Goal: Obtain resource: Obtain resource

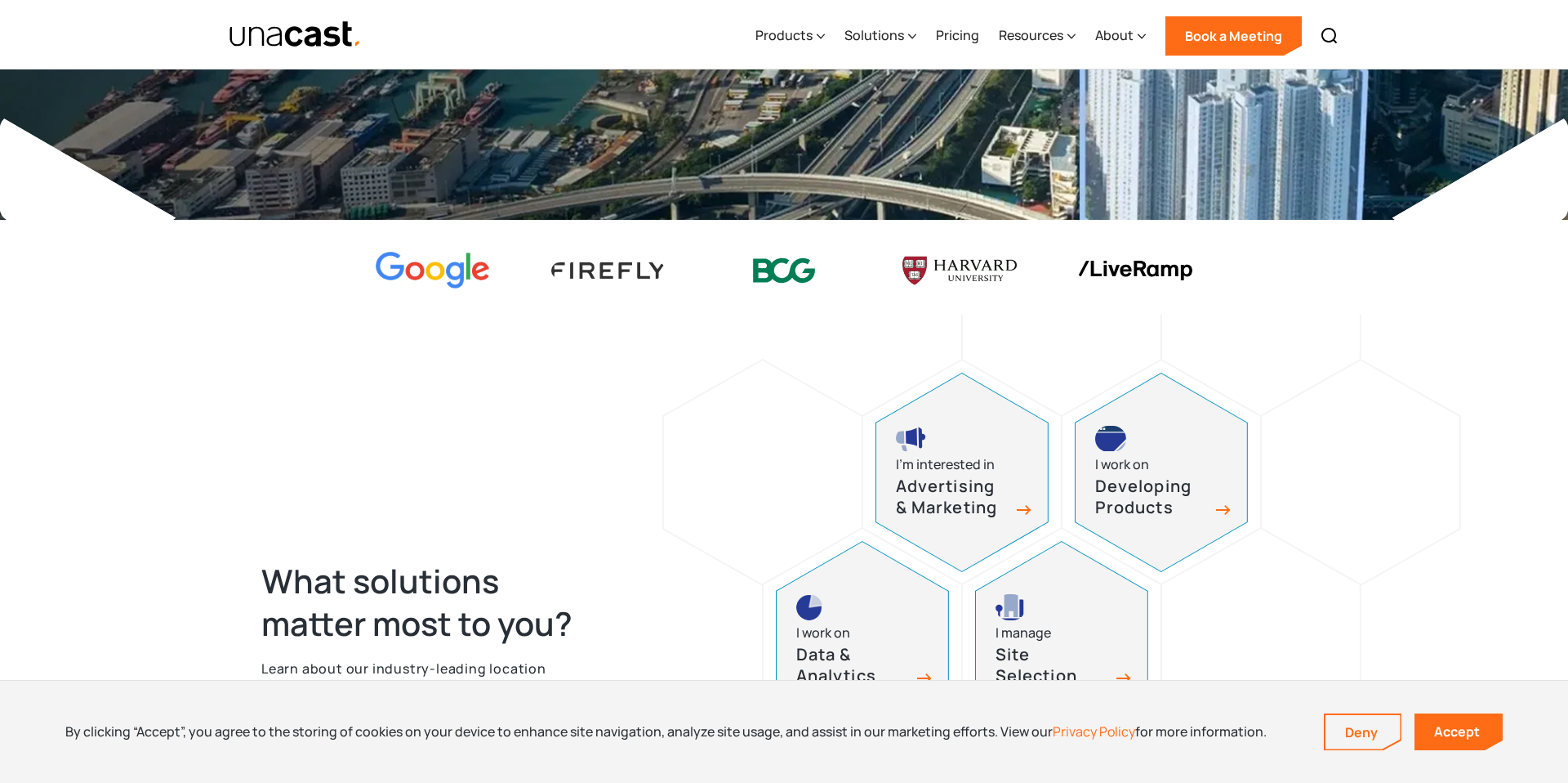
scroll to position [428, 0]
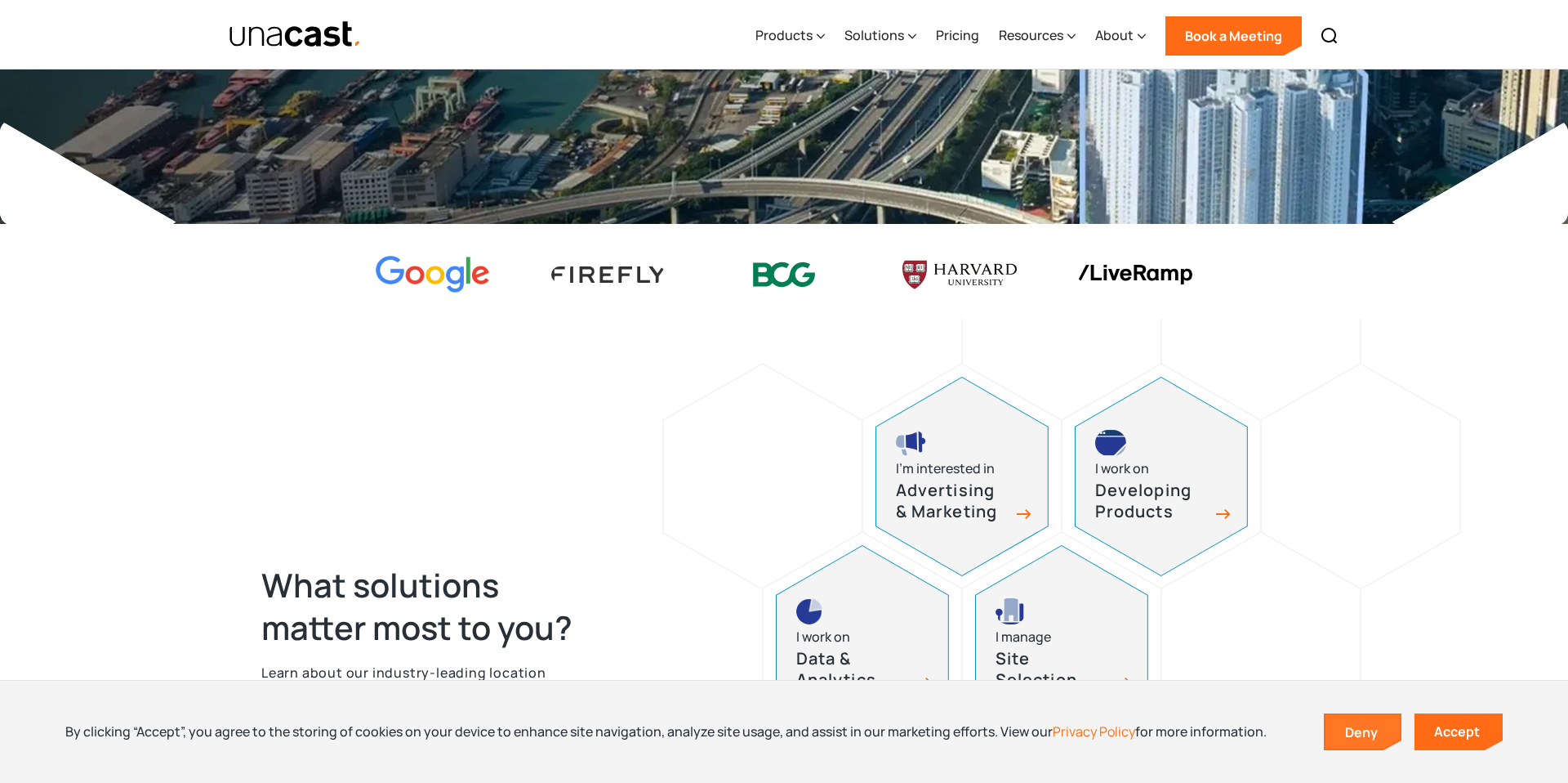
click at [1344, 740] on link "Deny" at bounding box center [1364, 732] width 75 height 34
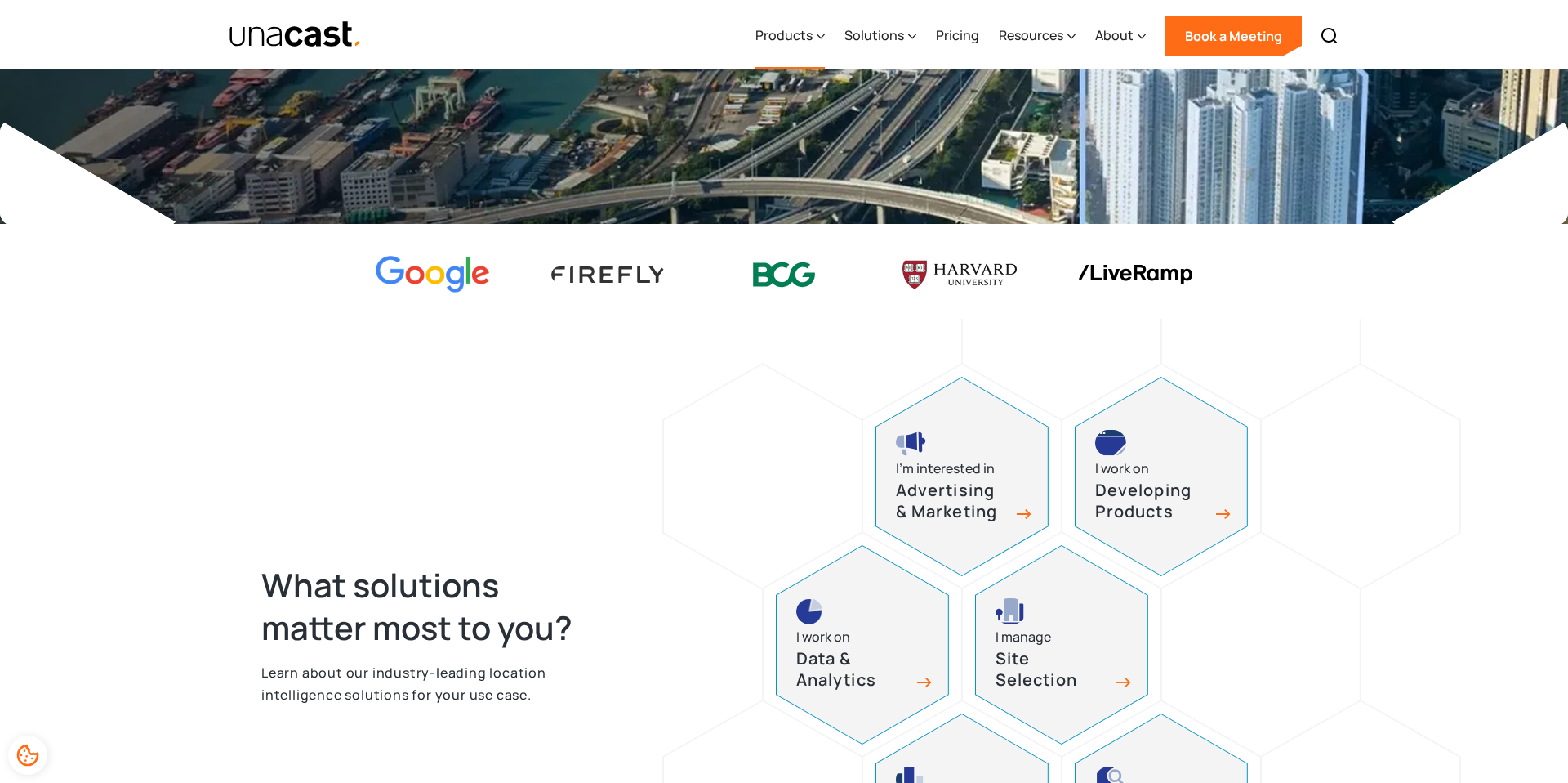
click at [822, 36] on icon at bounding box center [821, 36] width 7 height 4
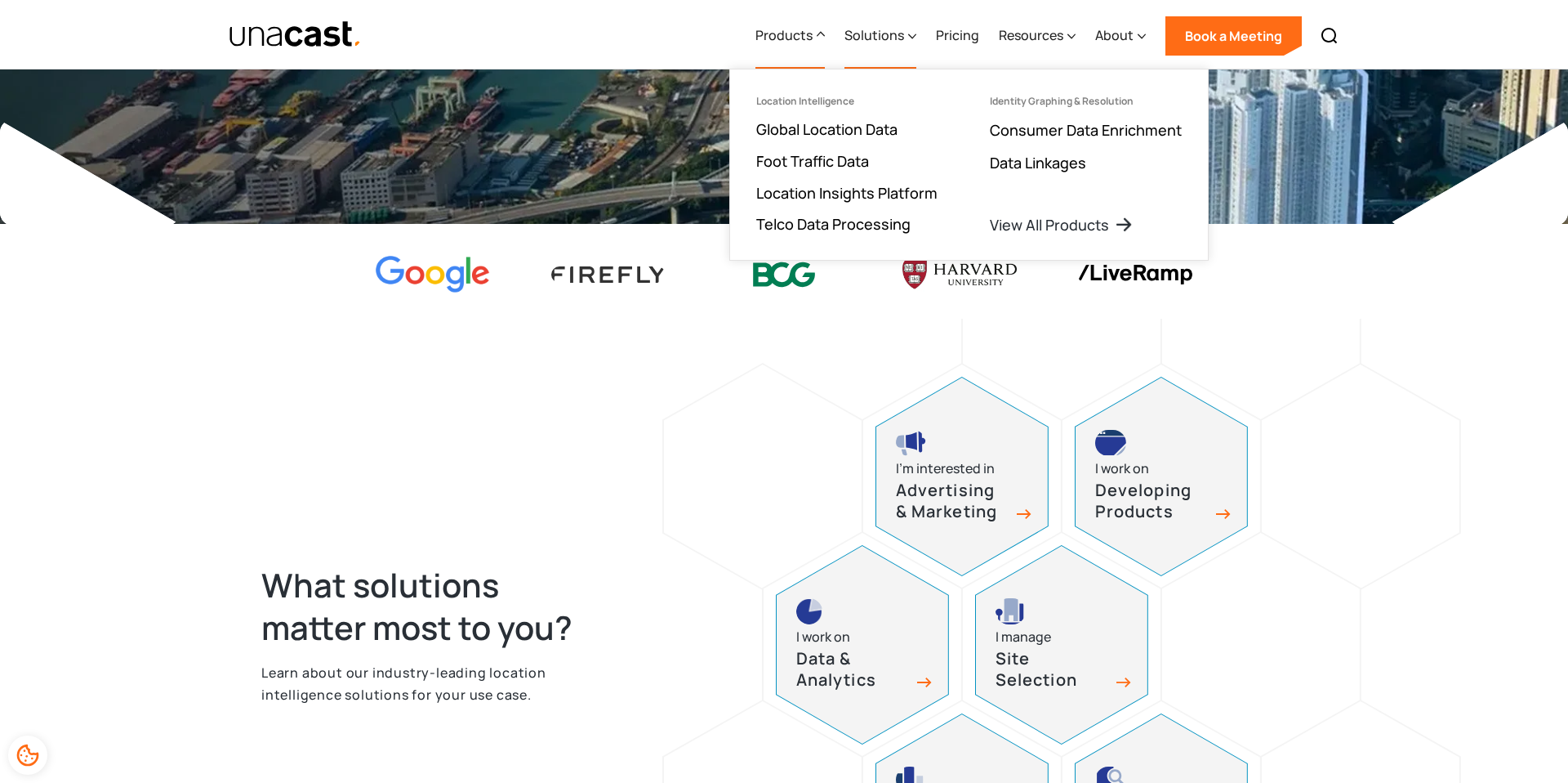
click at [909, 38] on icon at bounding box center [912, 36] width 8 height 17
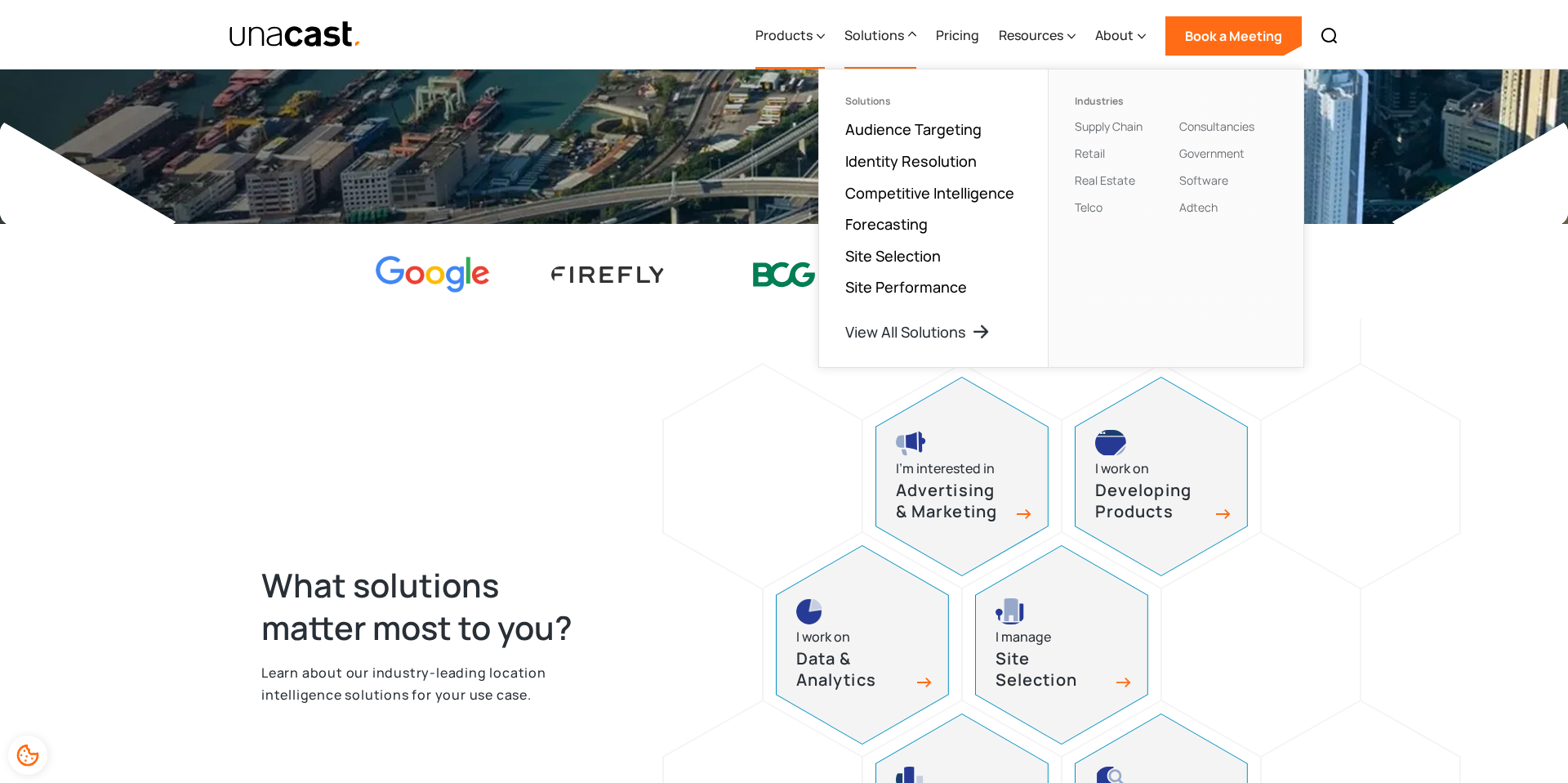
click at [792, 37] on div "Products" at bounding box center [784, 35] width 57 height 20
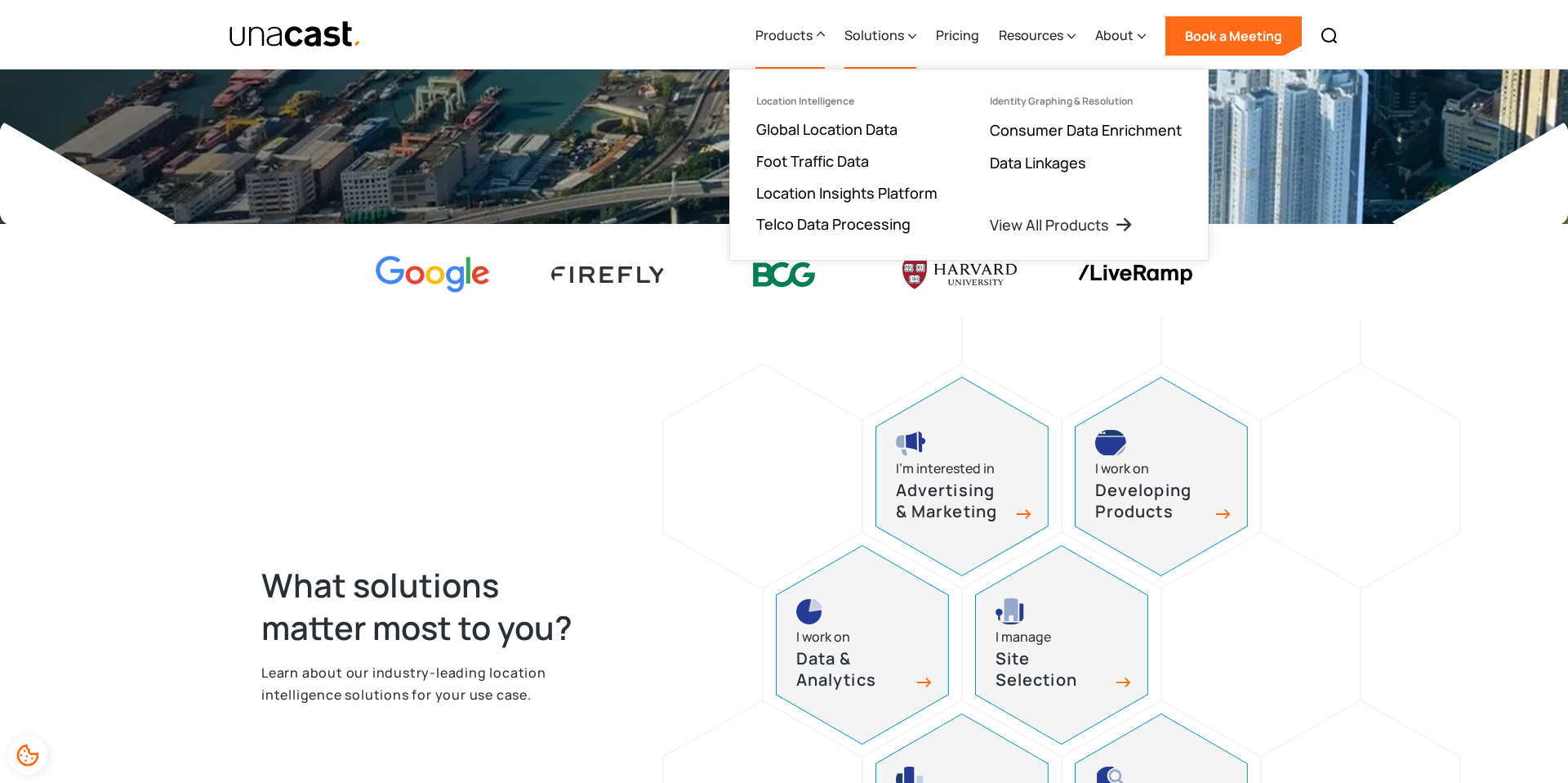
click at [887, 30] on div "Solutions" at bounding box center [874, 35] width 60 height 20
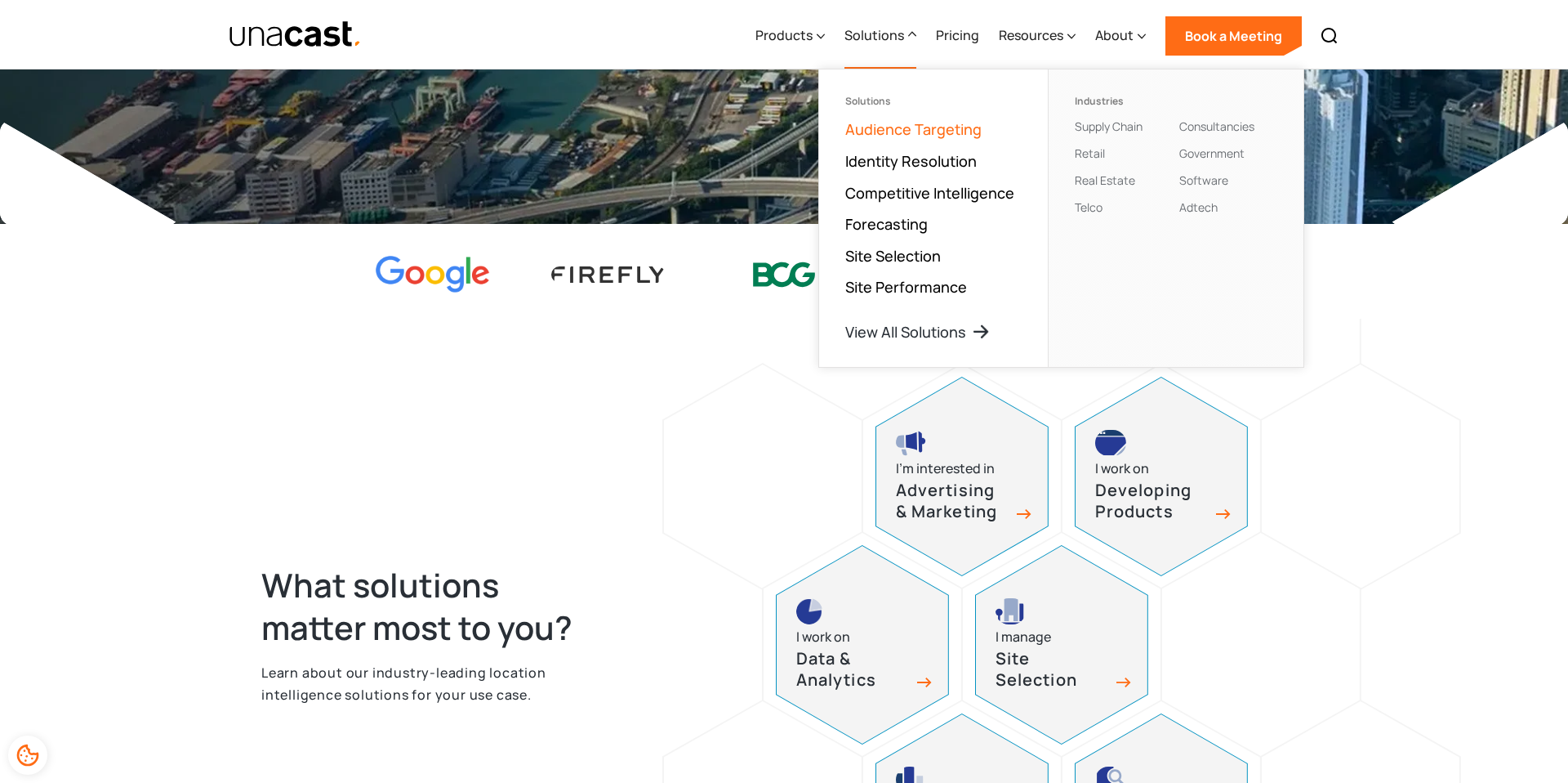
click at [915, 127] on link "Audience Targeting" at bounding box center [914, 129] width 137 height 20
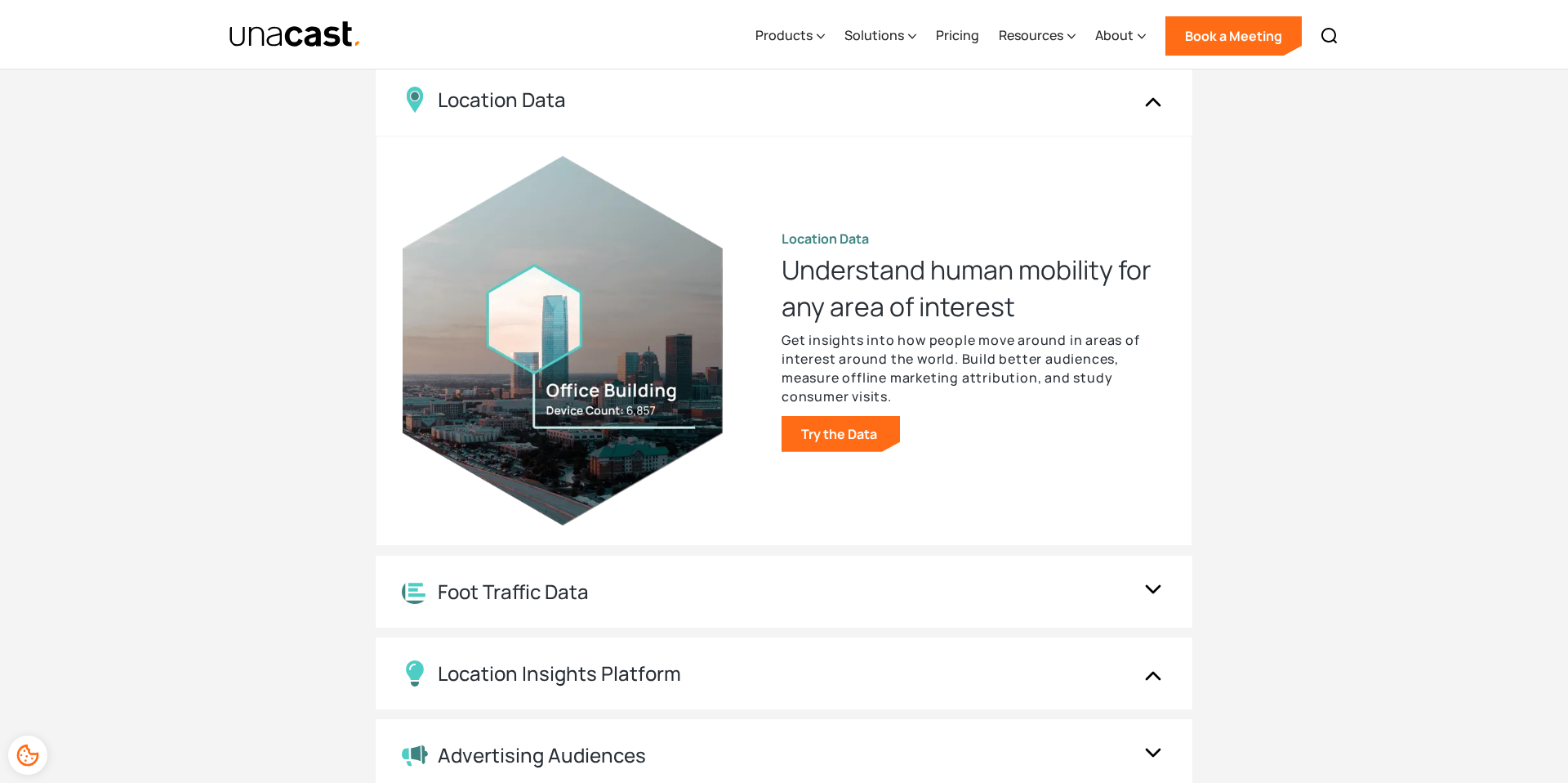
scroll to position [2894, 0]
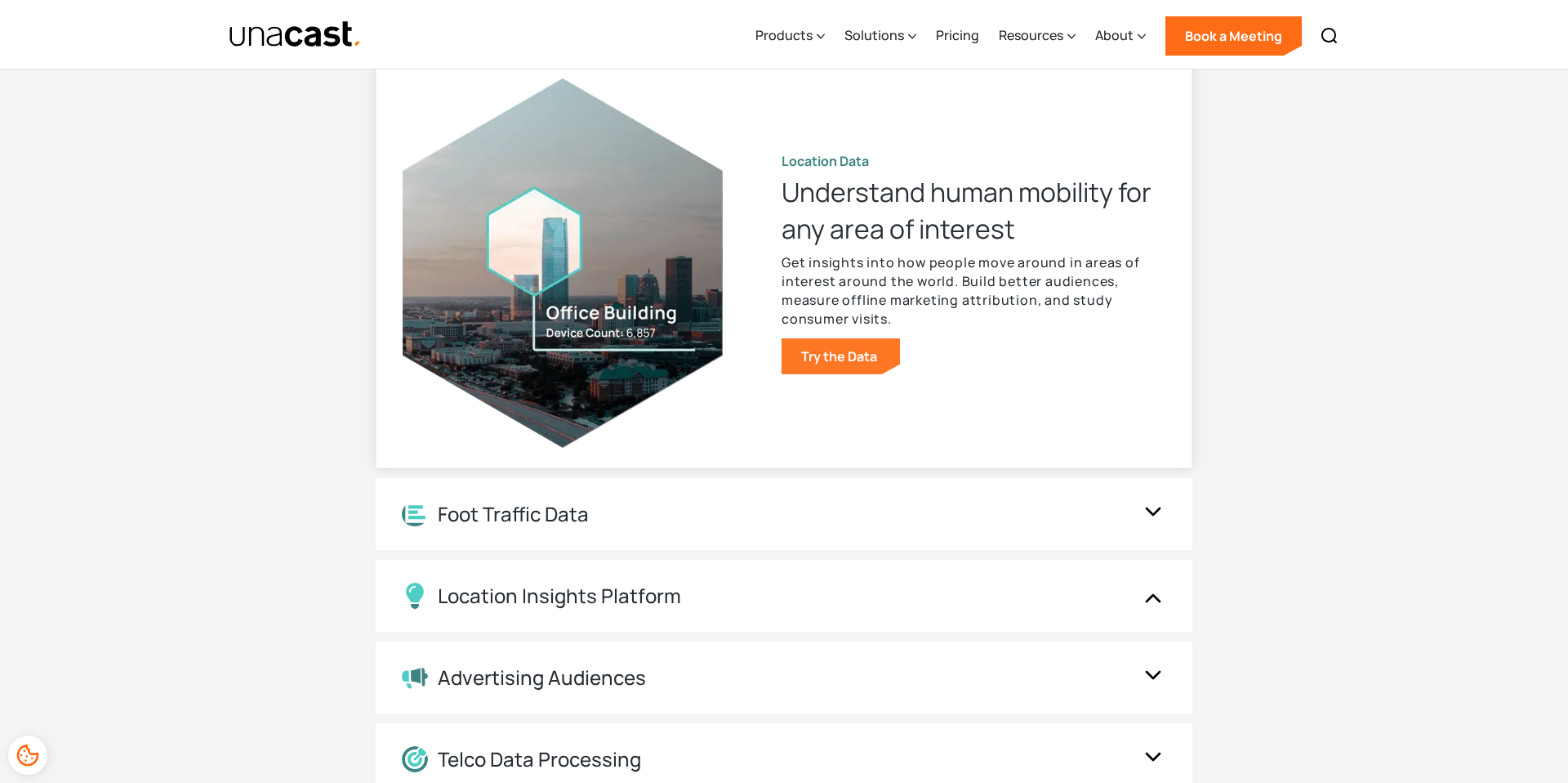
click at [858, 355] on link "Try the Data" at bounding box center [841, 356] width 119 height 36
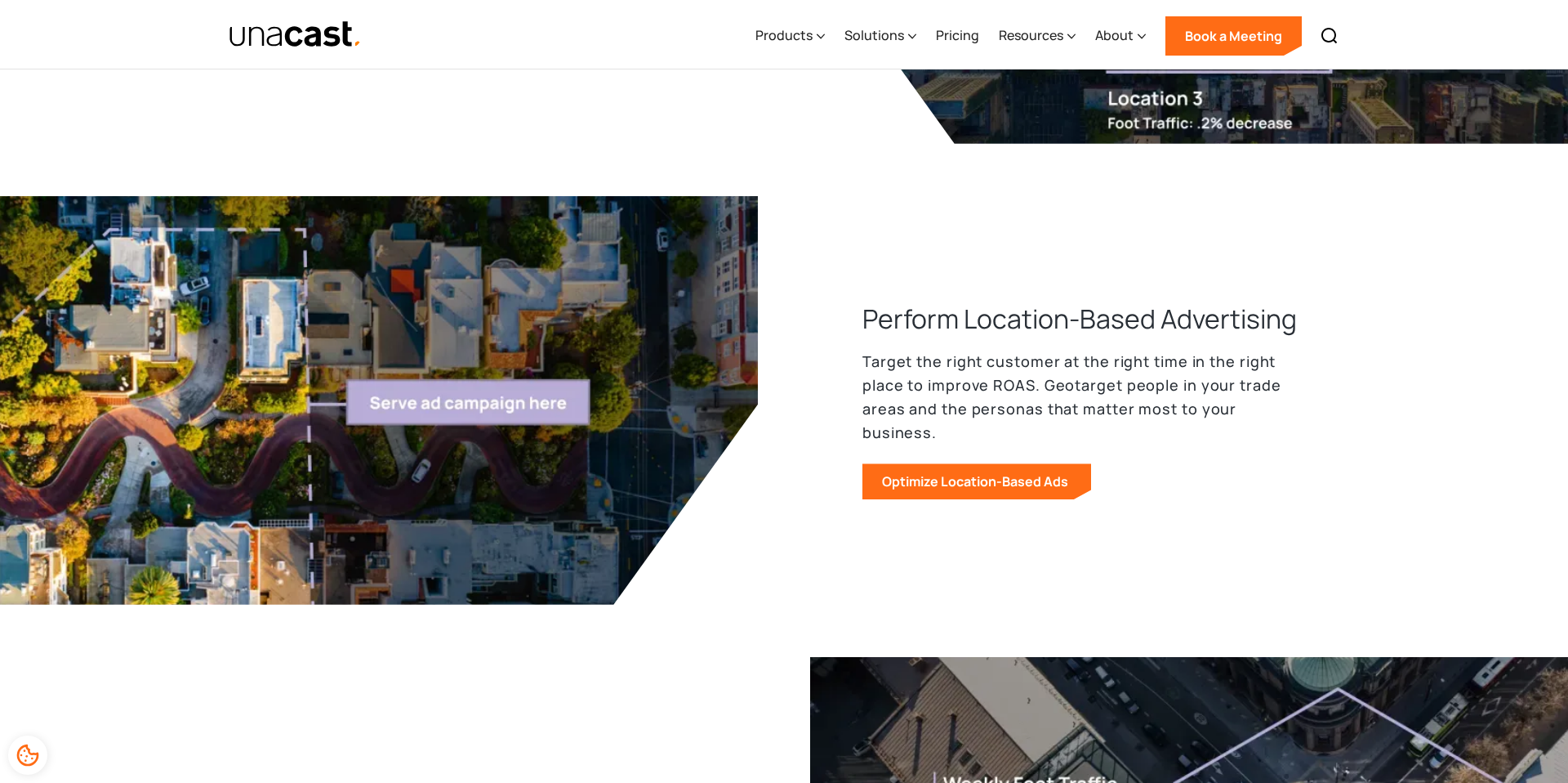
scroll to position [1529, 0]
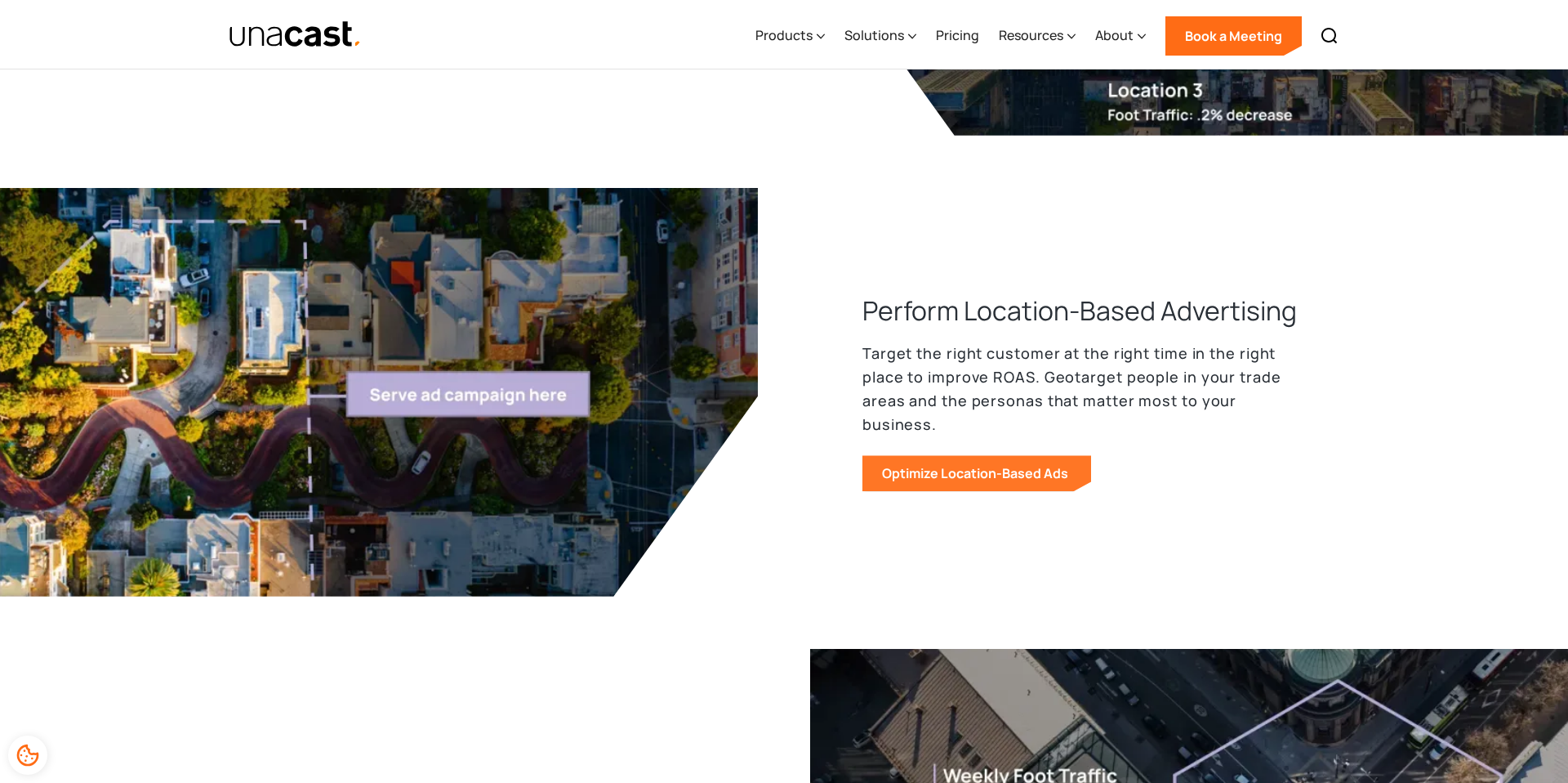
click at [995, 466] on link "Optimize Location-Based Ads" at bounding box center [977, 473] width 229 height 36
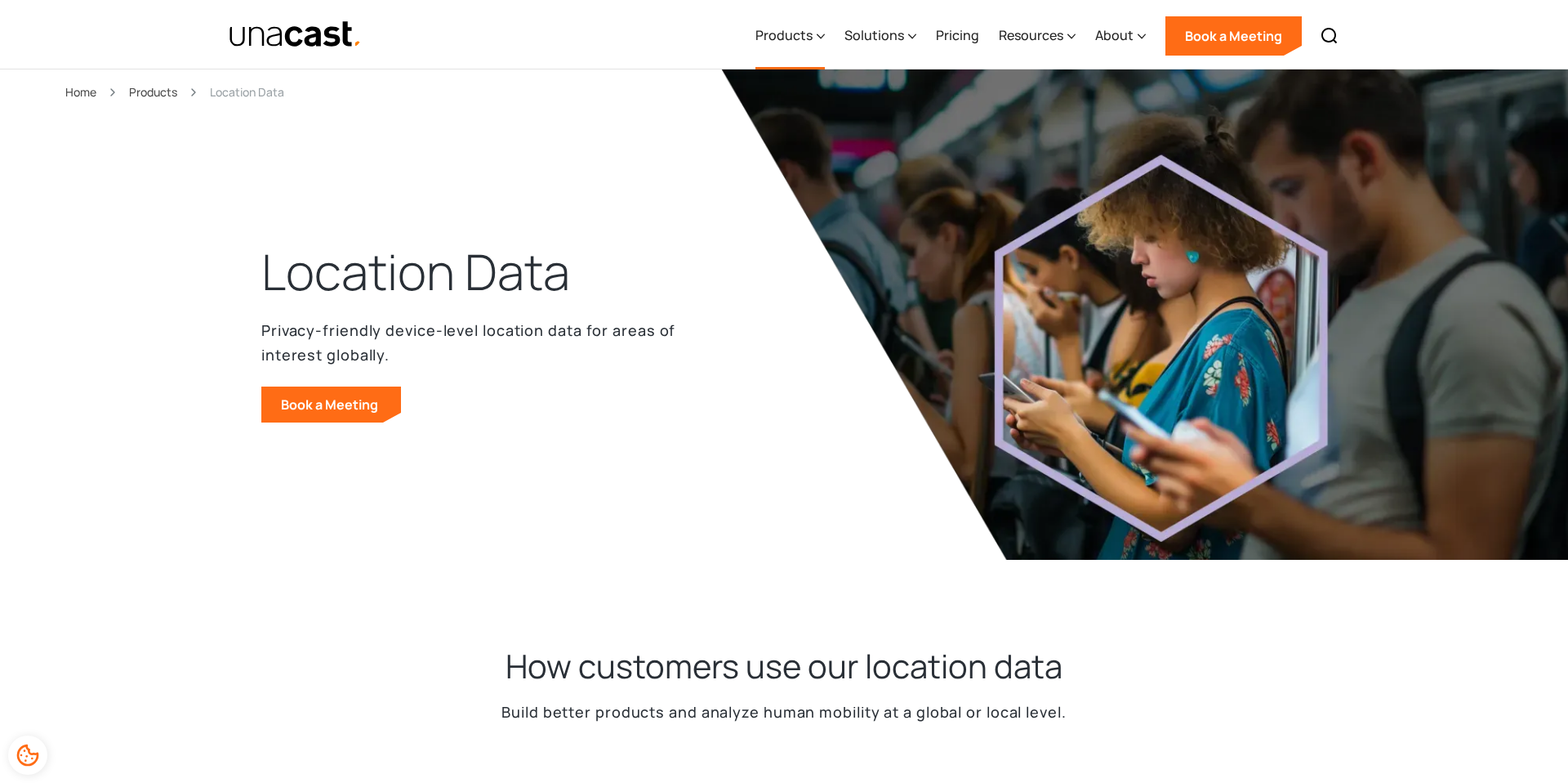
click at [825, 36] on icon at bounding box center [821, 36] width 7 height 4
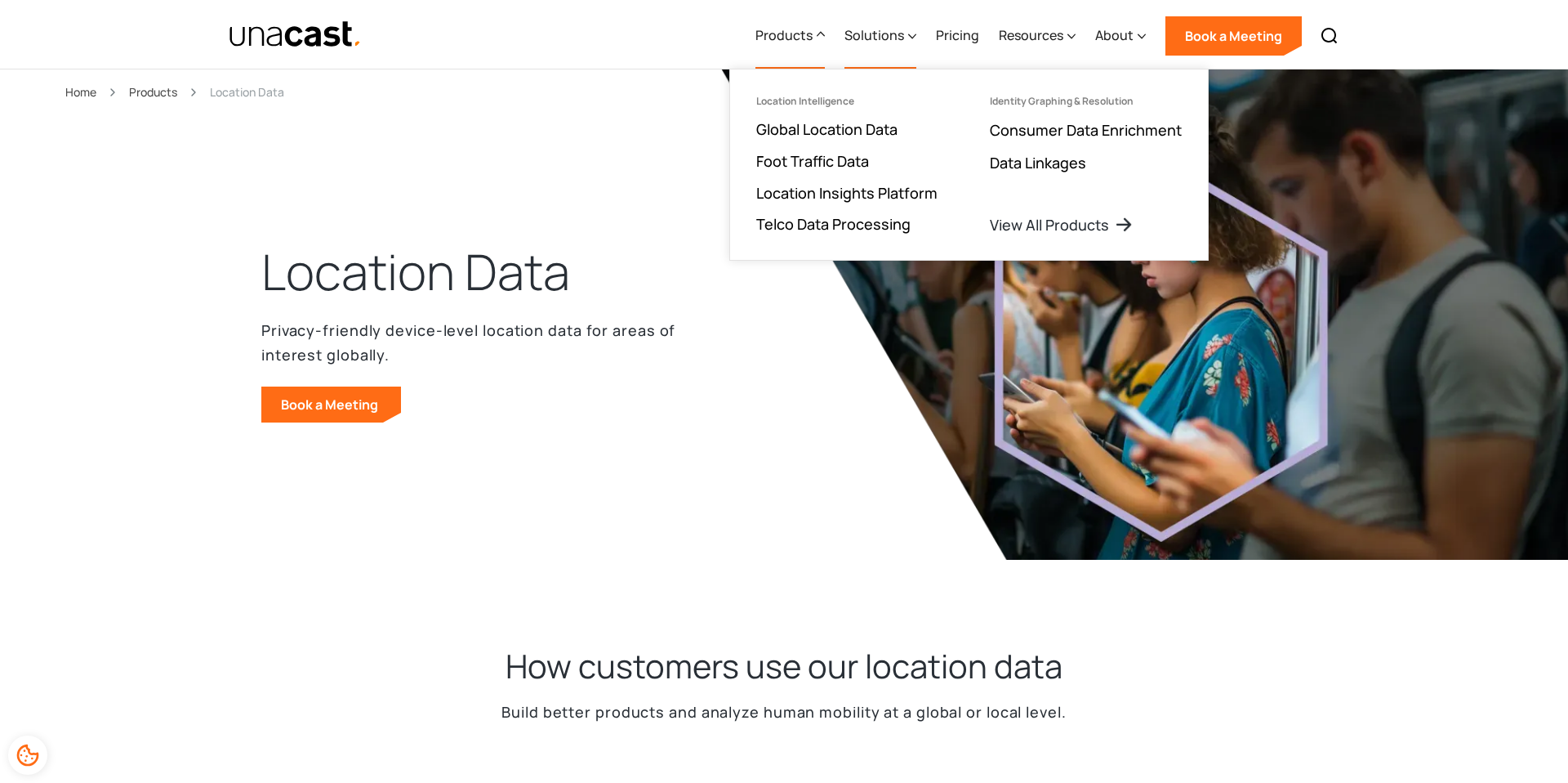
click at [883, 33] on div "Solutions" at bounding box center [874, 35] width 60 height 20
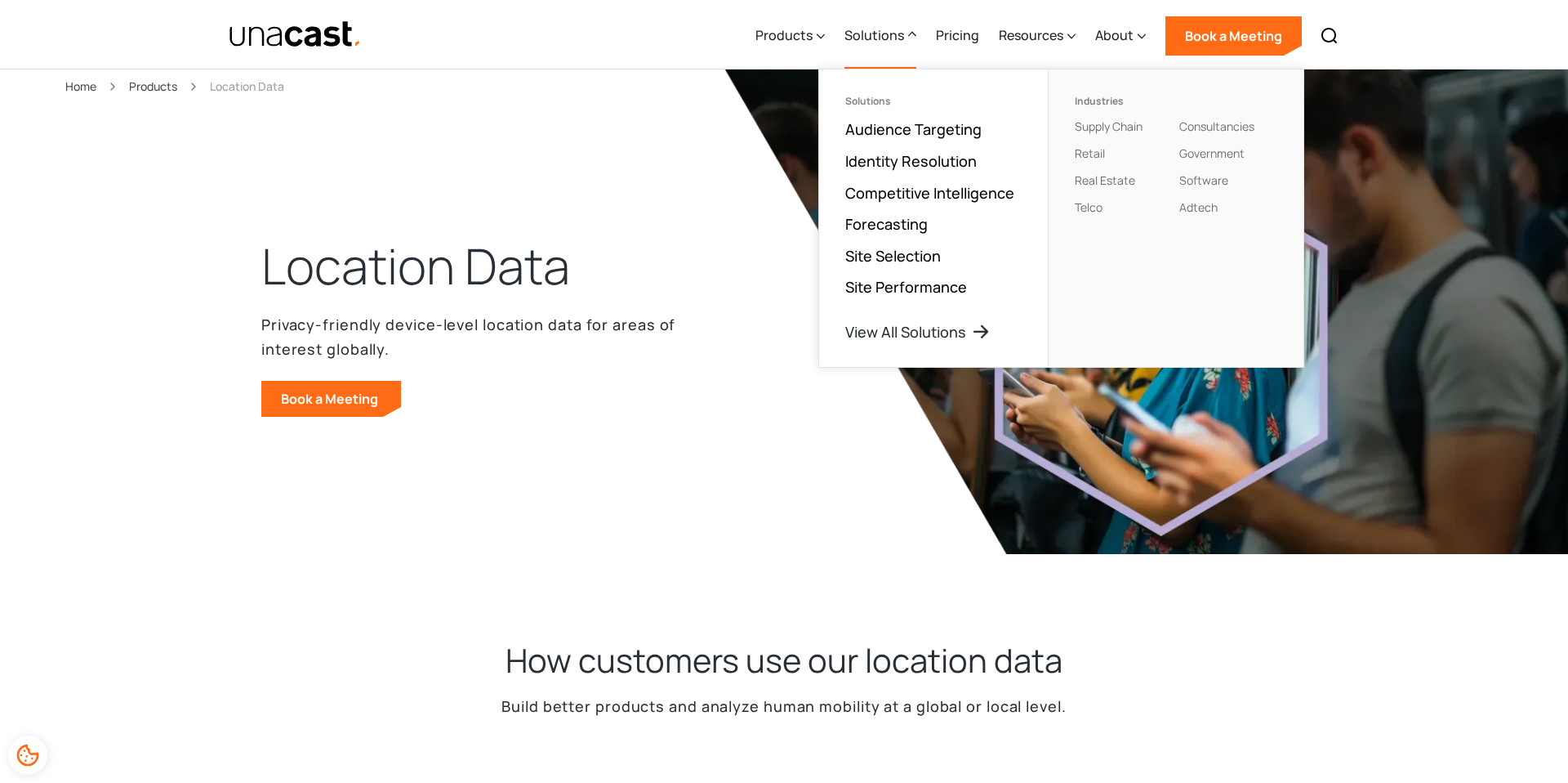
scroll to position [7, 0]
click at [970, 333] on link "View All Solutions" at bounding box center [920, 331] width 149 height 20
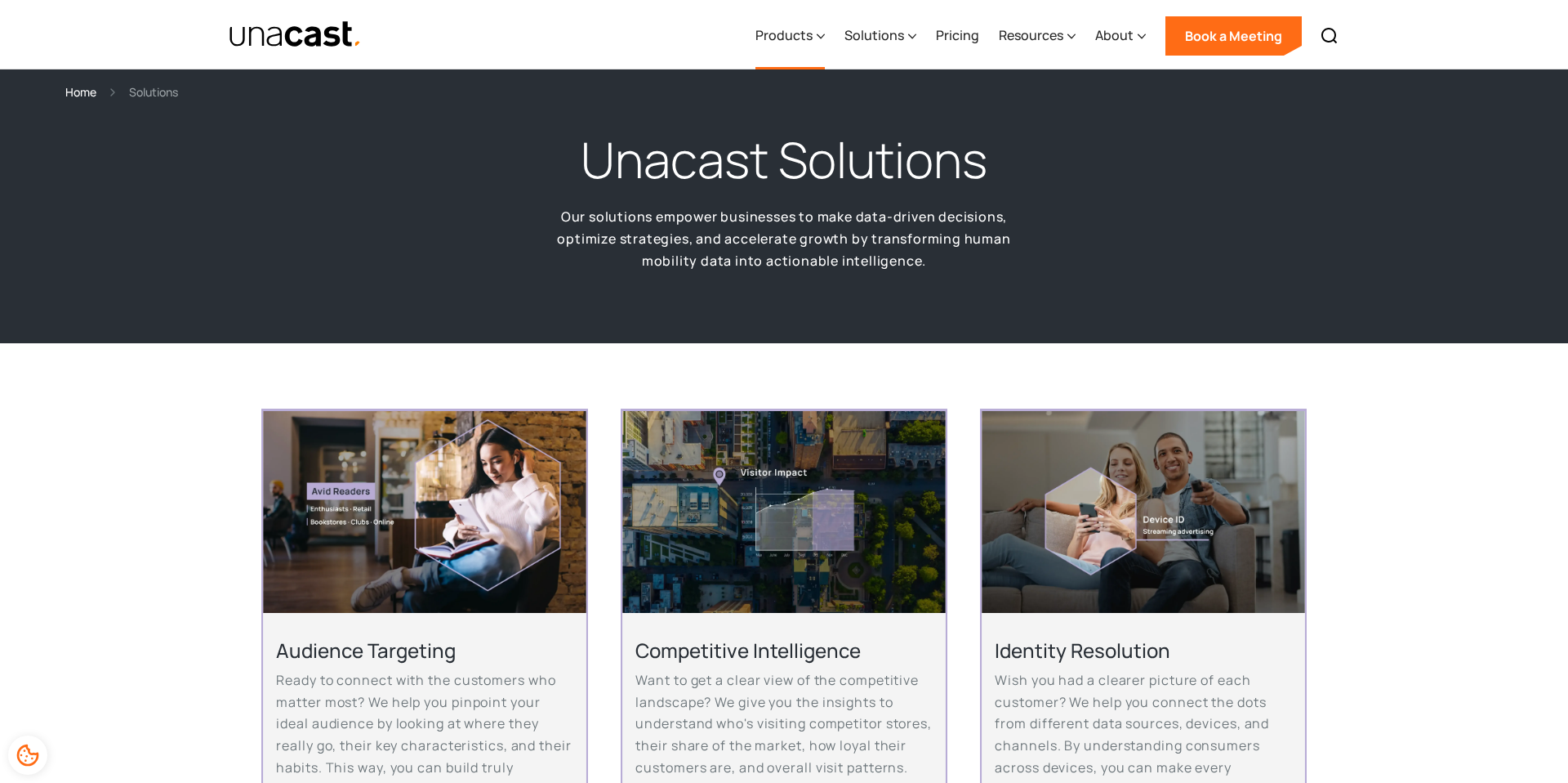
click at [818, 35] on div "Products" at bounding box center [790, 36] width 70 height 67
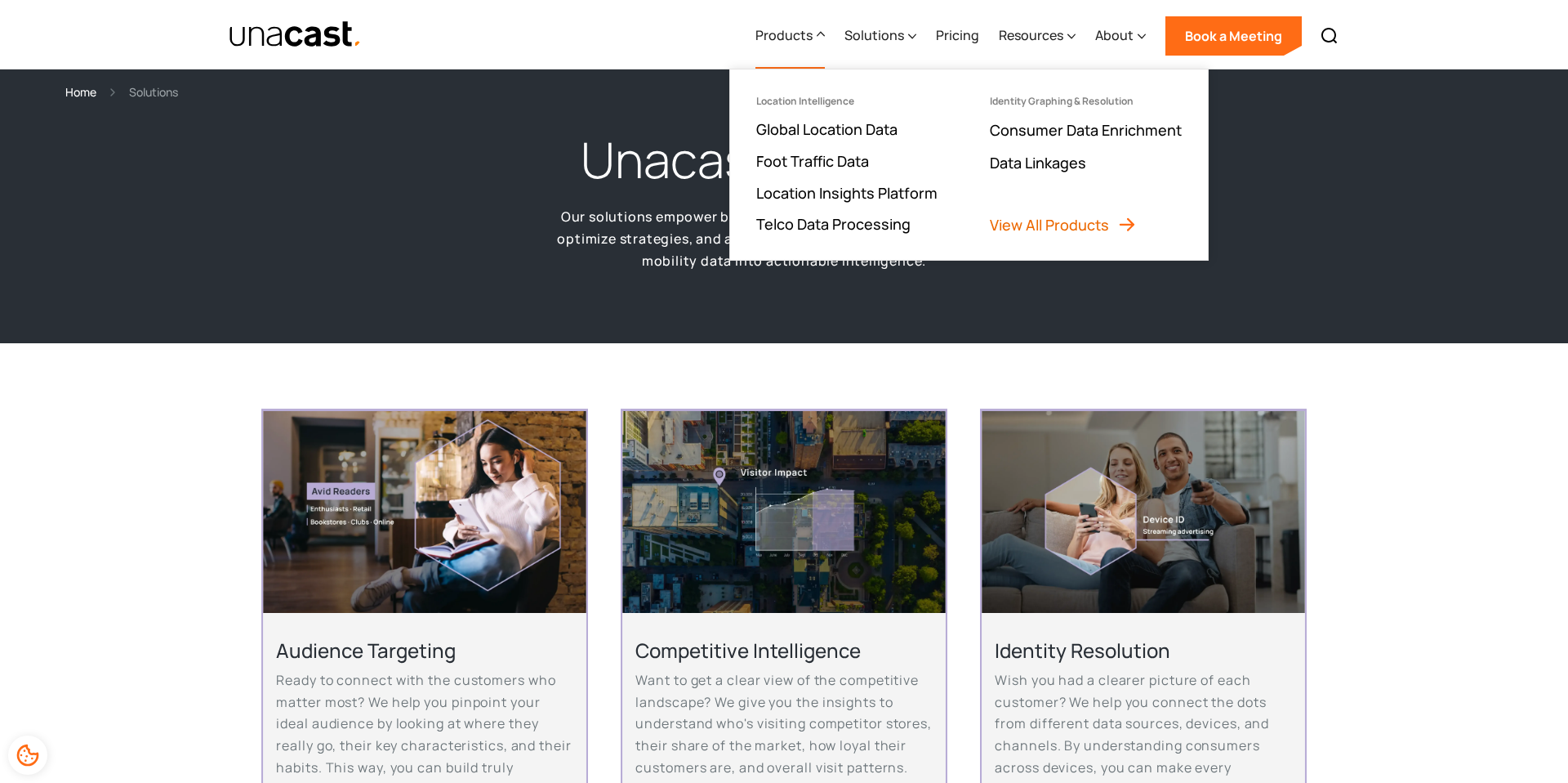
click at [1100, 227] on link "View All Products" at bounding box center [1063, 225] width 147 height 20
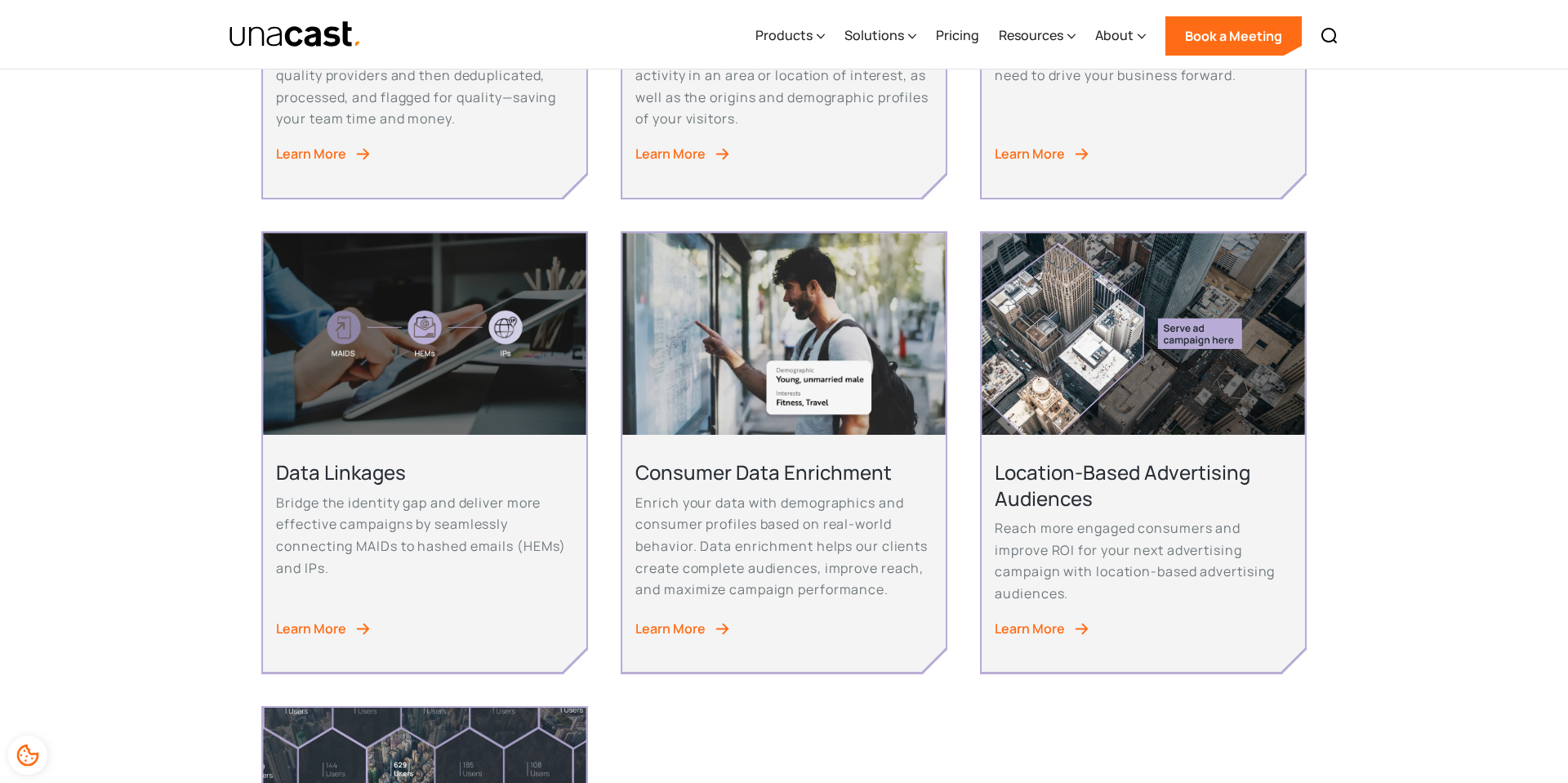
scroll to position [693, 0]
click at [1026, 617] on div "Learn More" at bounding box center [1030, 628] width 70 height 22
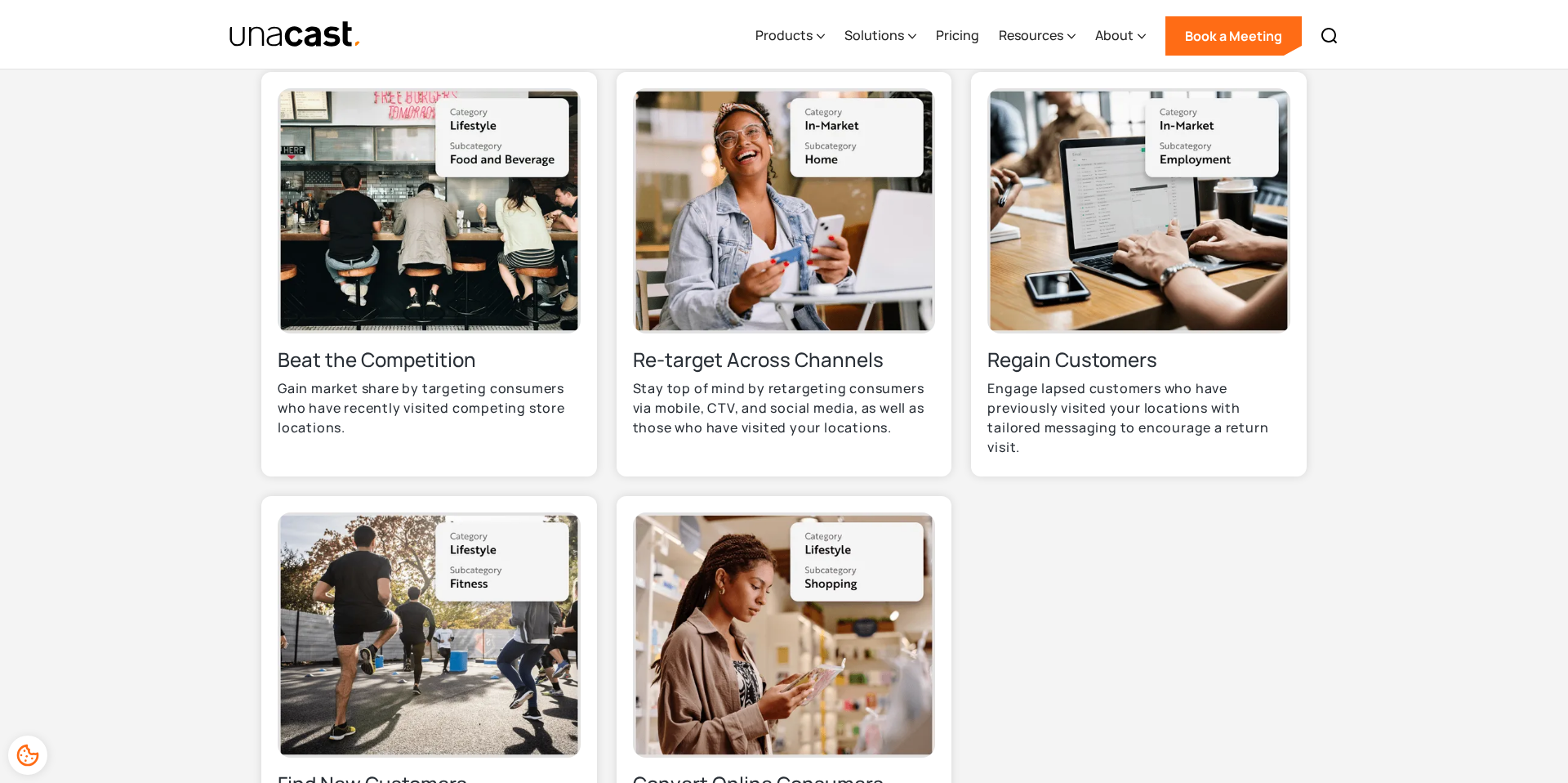
scroll to position [1177, 0]
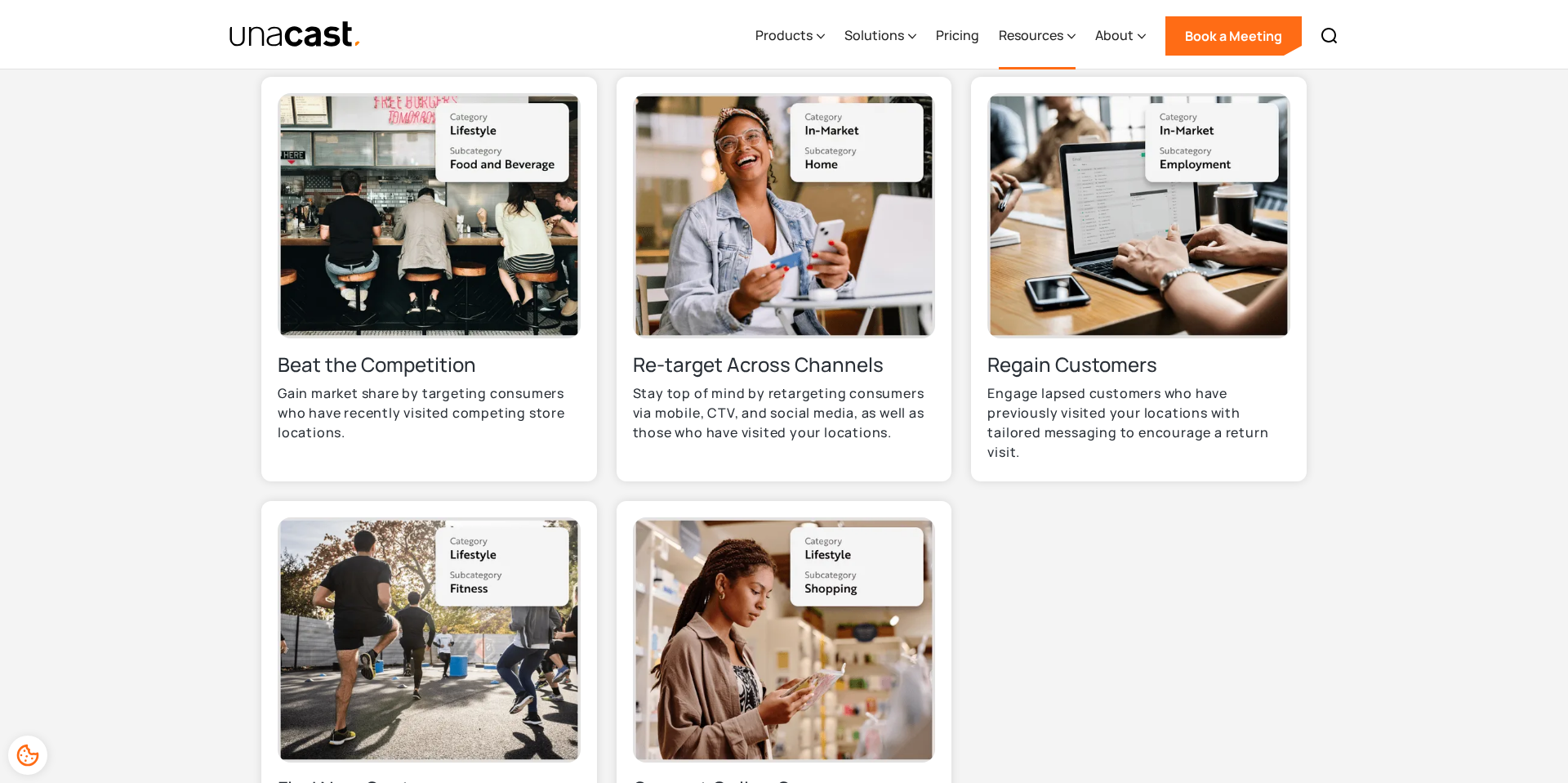
click at [1068, 34] on icon at bounding box center [1072, 36] width 8 height 17
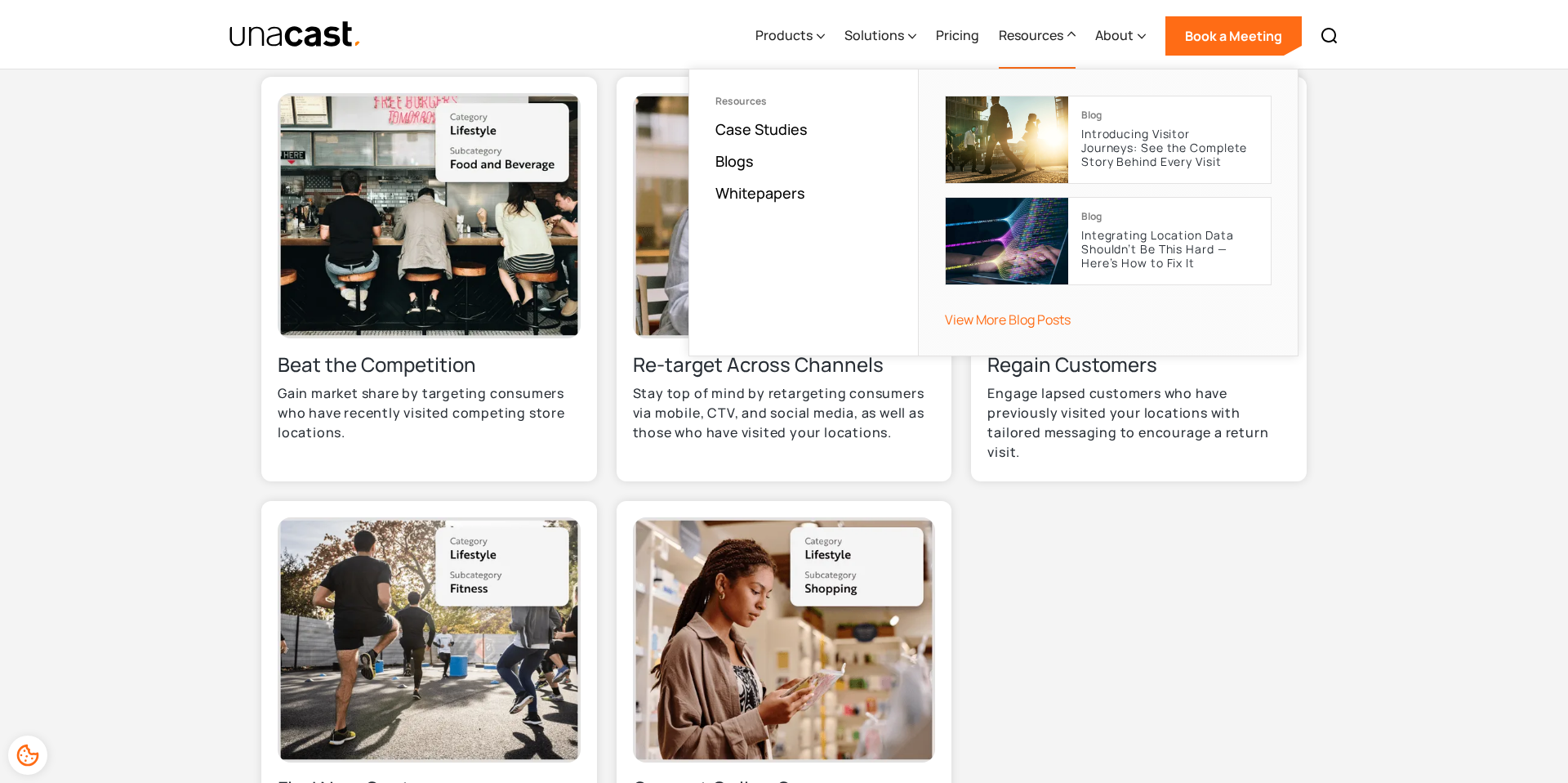
click at [1471, 406] on div "Use Cases Audiences in Action Beat the Competition Gain market share by targeti…" at bounding box center [784, 441] width 1568 height 1099
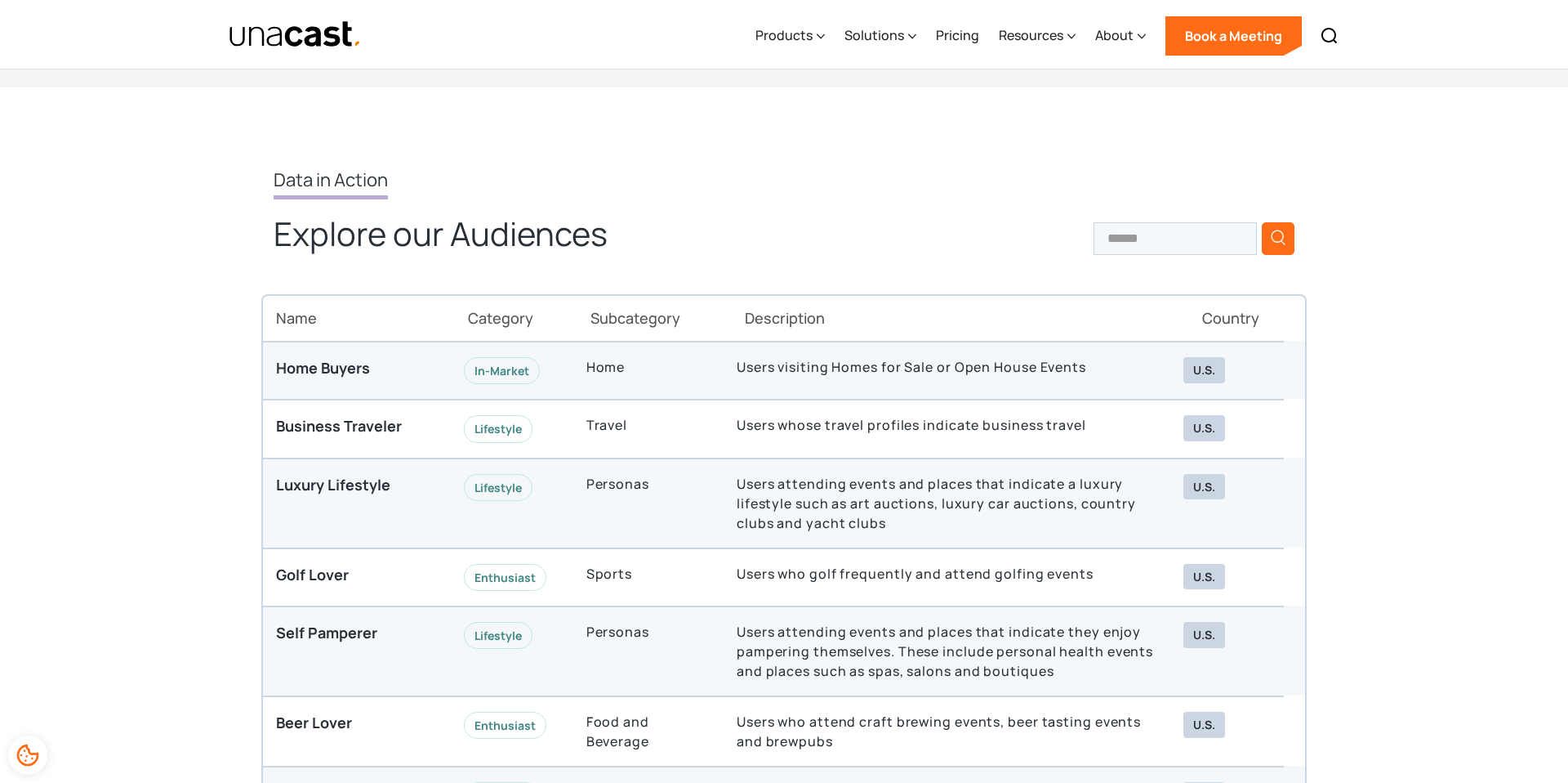
scroll to position [4231, 0]
click at [1200, 372] on div "U.S." at bounding box center [1204, 371] width 42 height 26
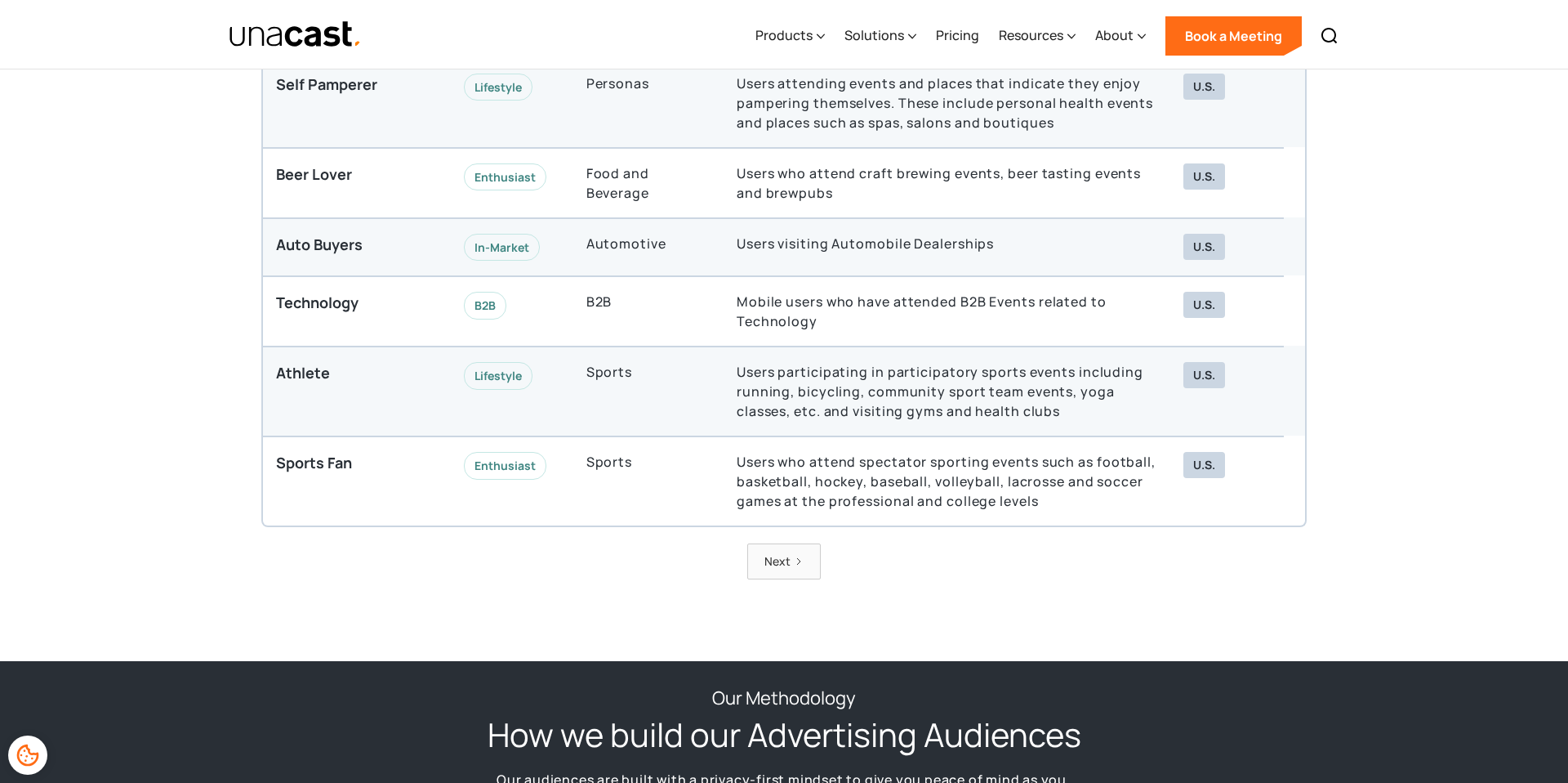
scroll to position [4746, 0]
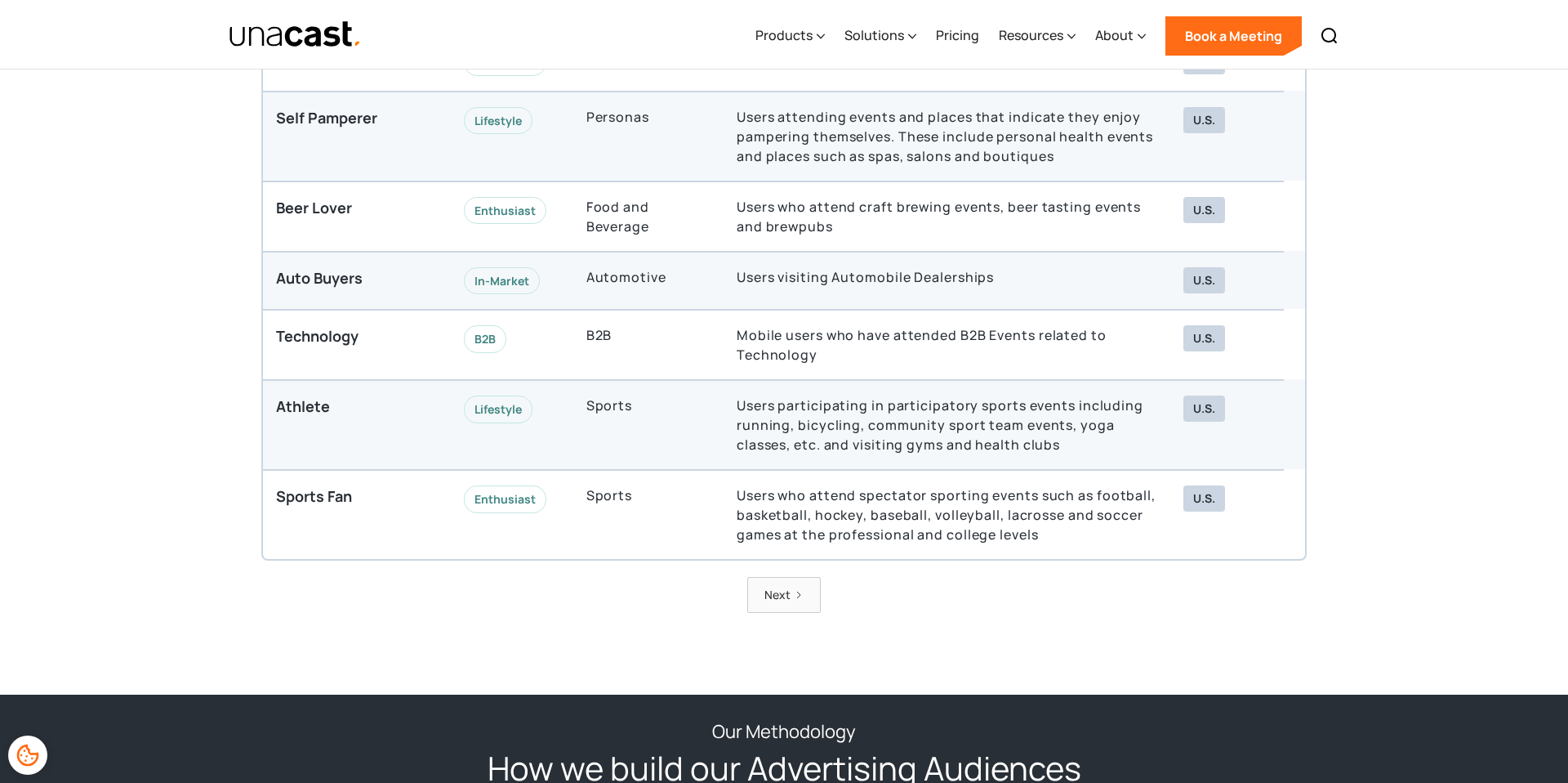
click at [775, 591] on div "Next" at bounding box center [778, 594] width 26 height 19
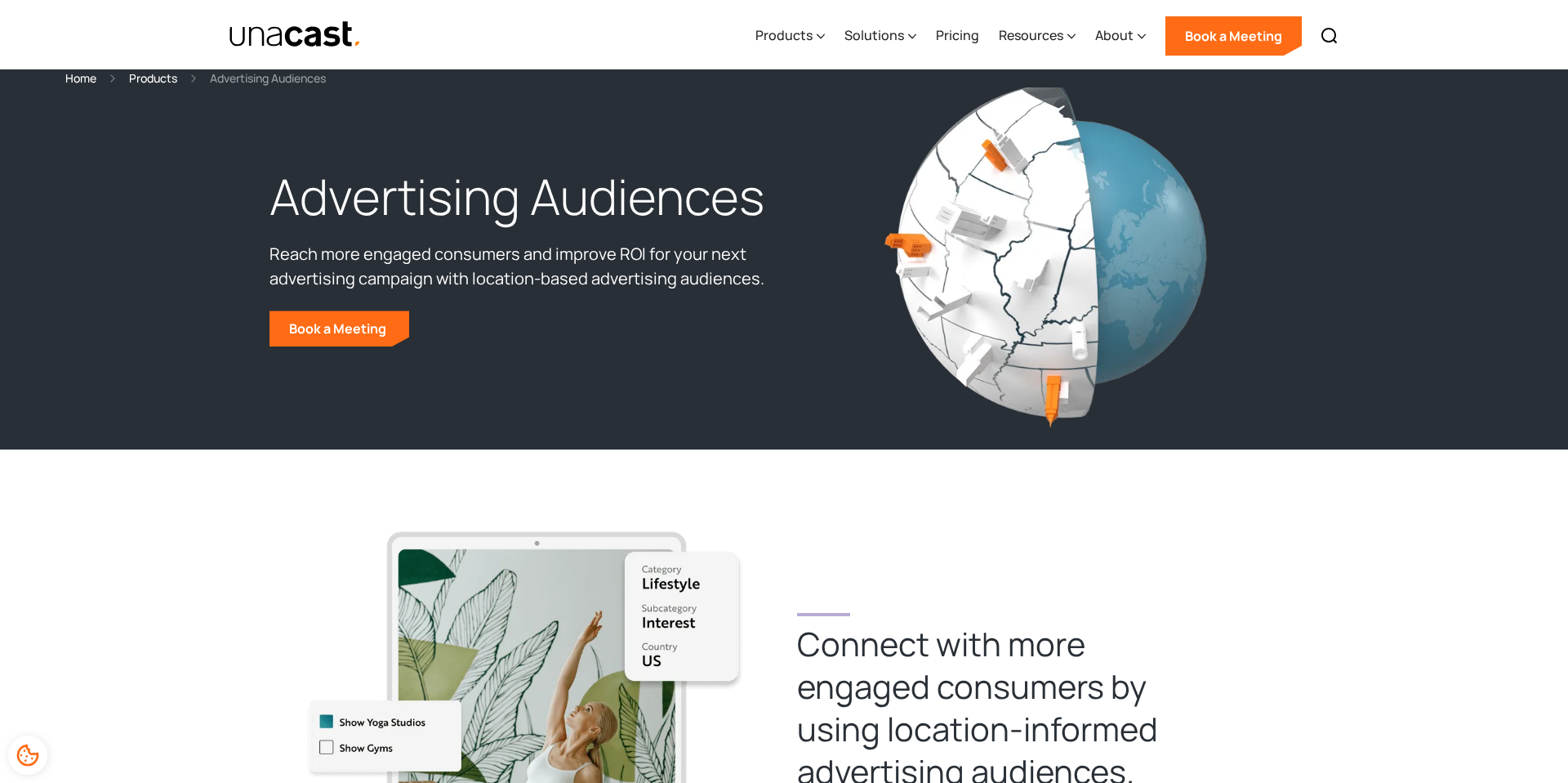
scroll to position [0, 0]
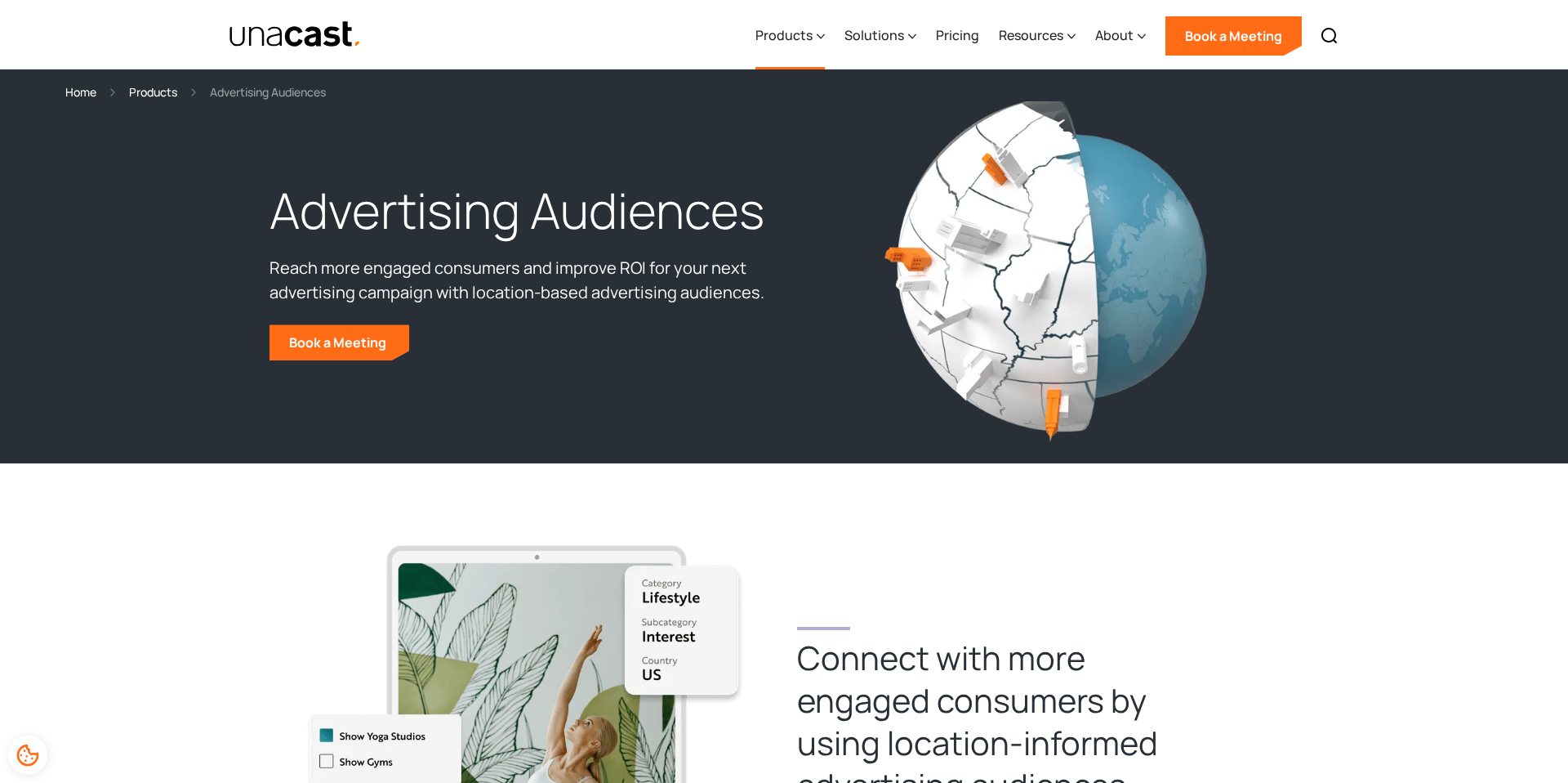
click at [817, 38] on div "Products" at bounding box center [790, 36] width 70 height 67
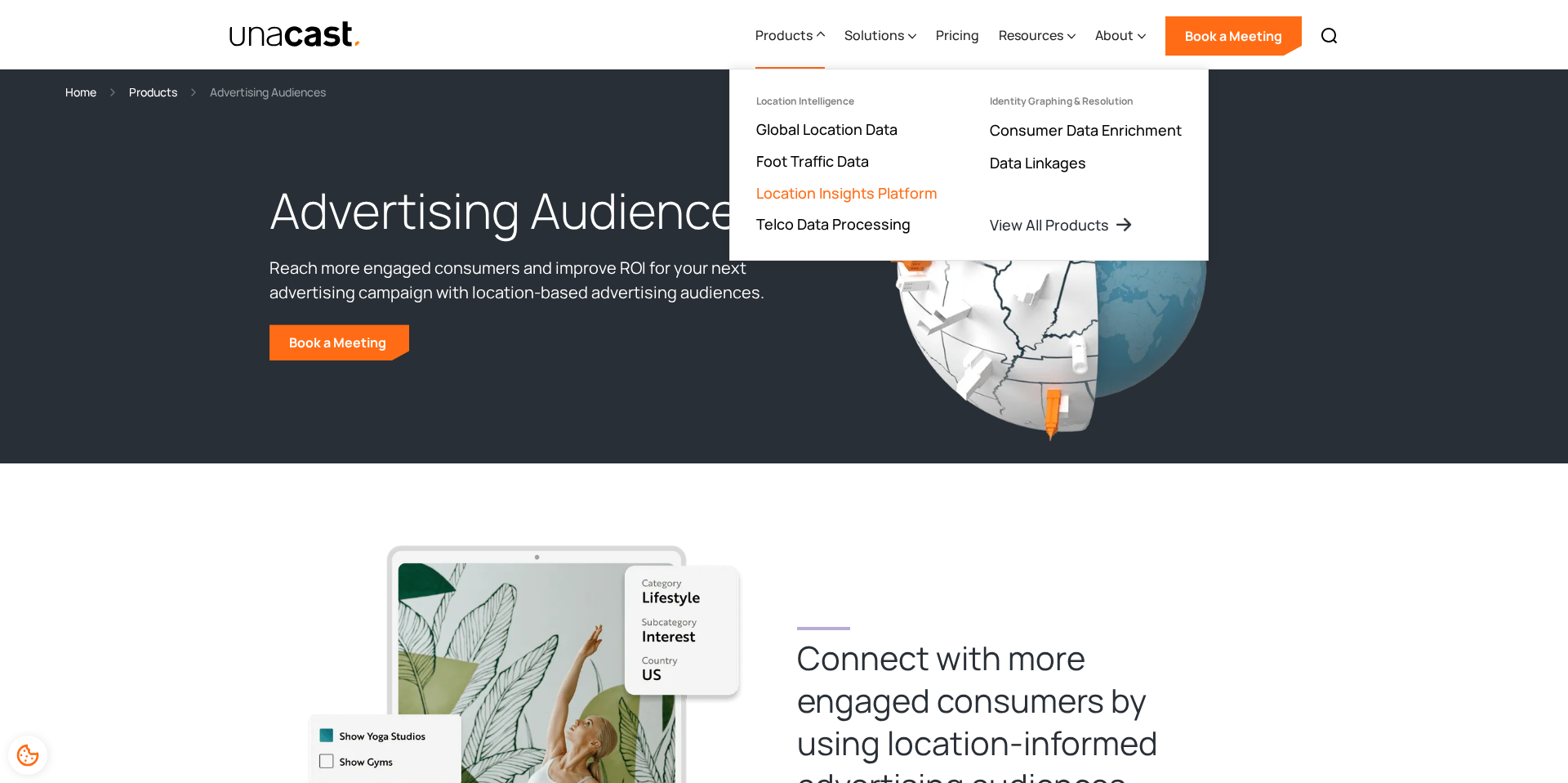
click at [859, 187] on link "Location Insights Platform" at bounding box center [847, 193] width 182 height 20
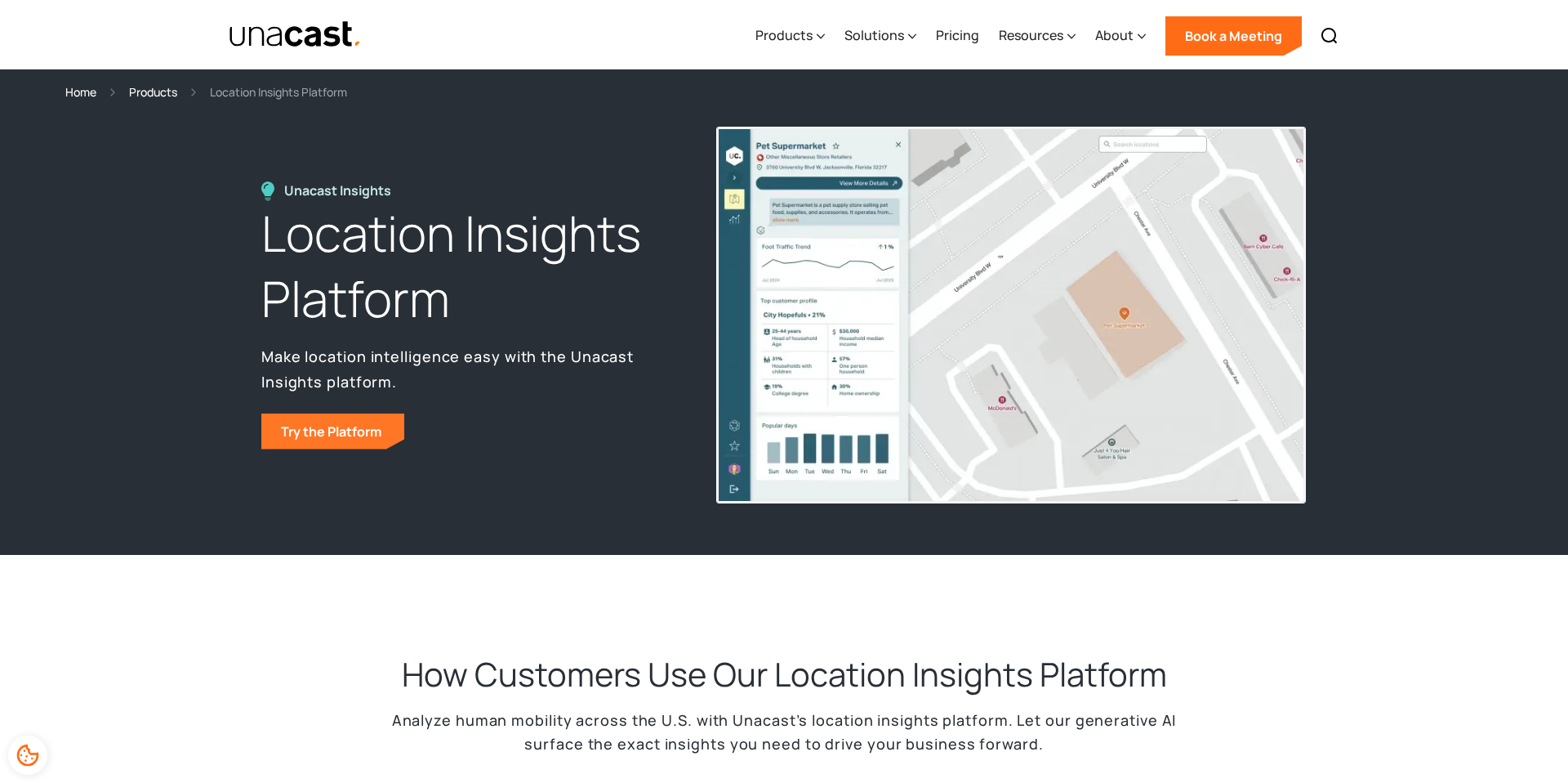
click at [308, 430] on link "Try the Platform" at bounding box center [333, 431] width 143 height 36
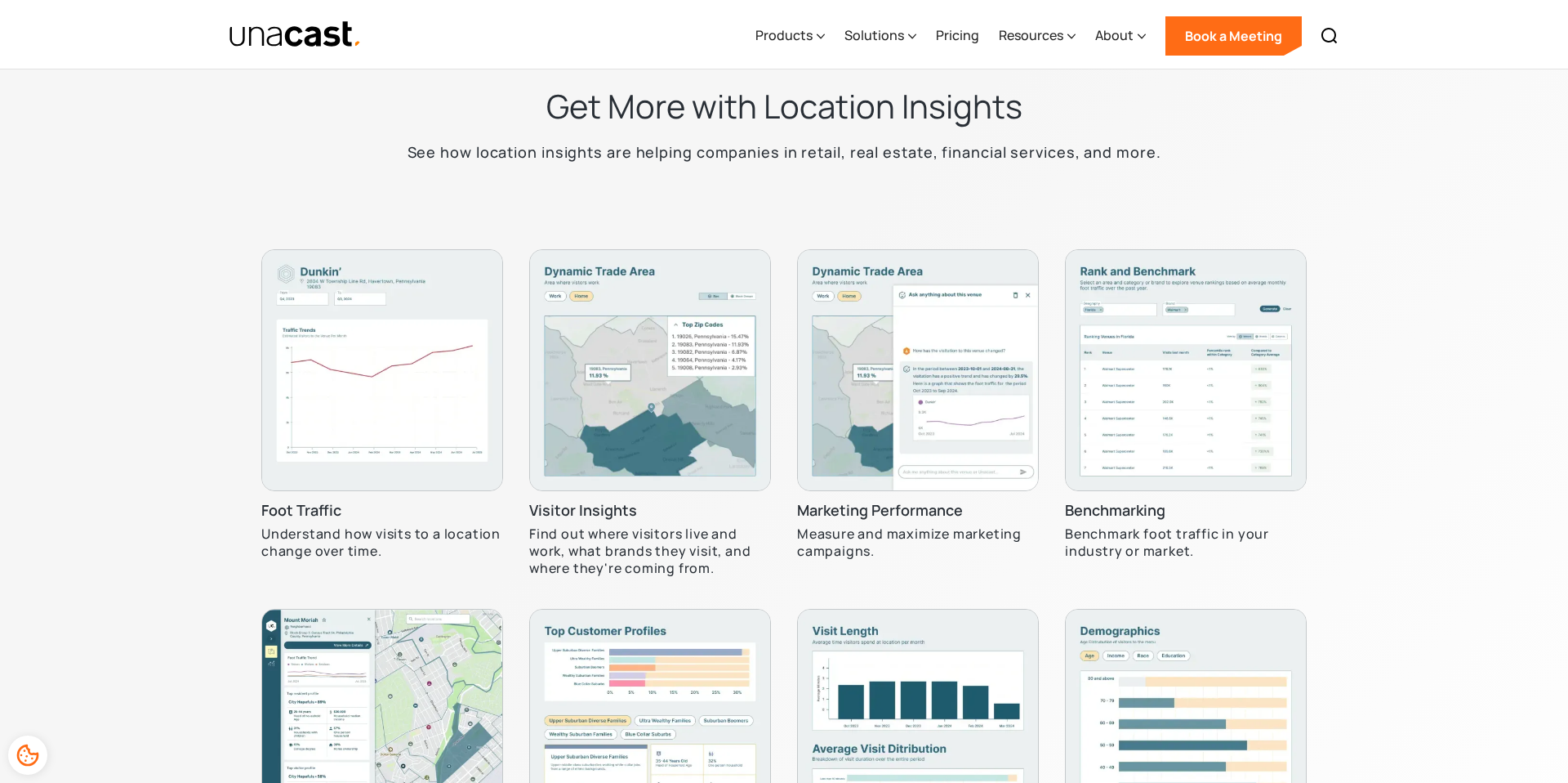
scroll to position [4744, 0]
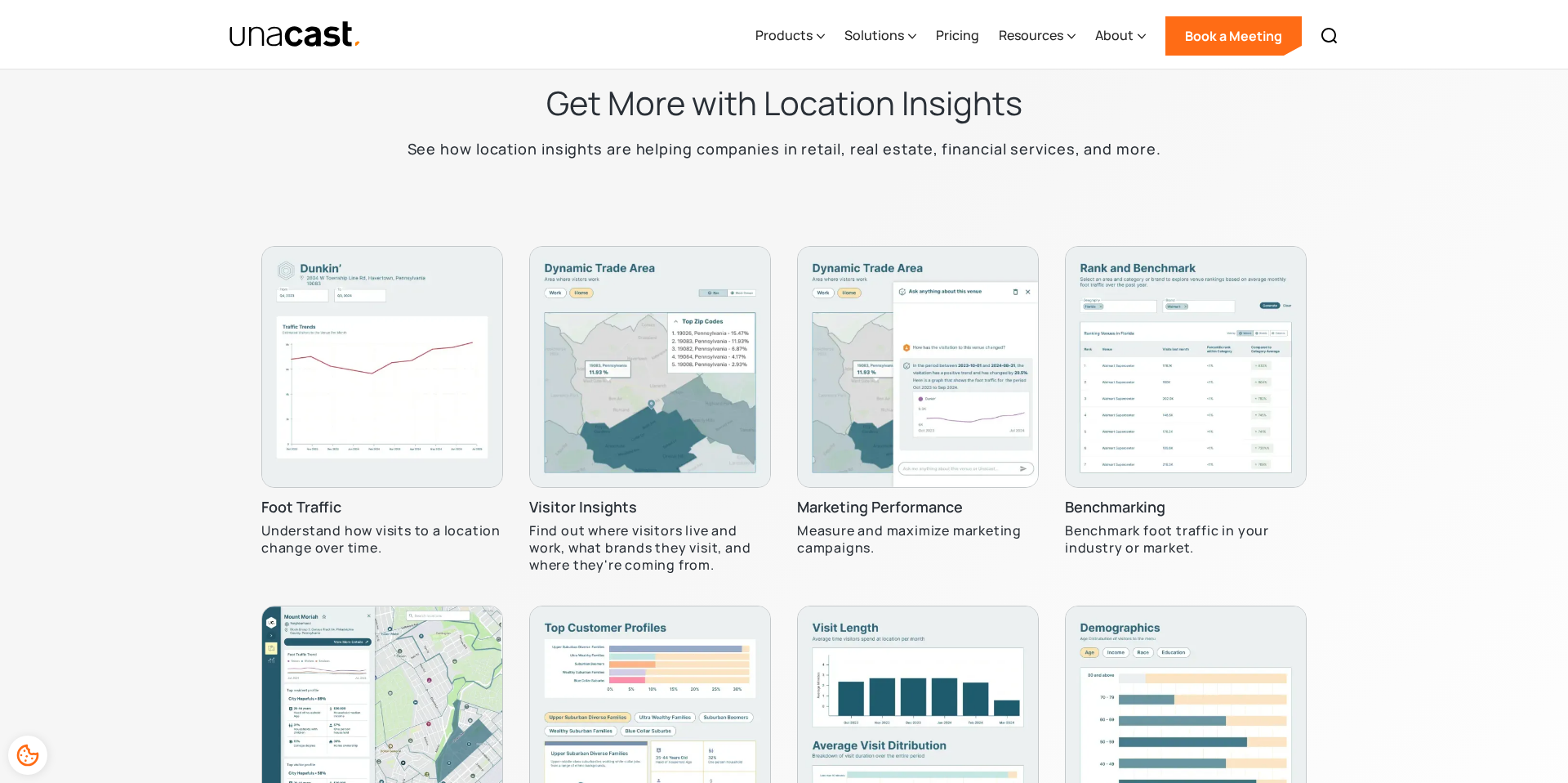
click at [633, 322] on img at bounding box center [650, 367] width 242 height 242
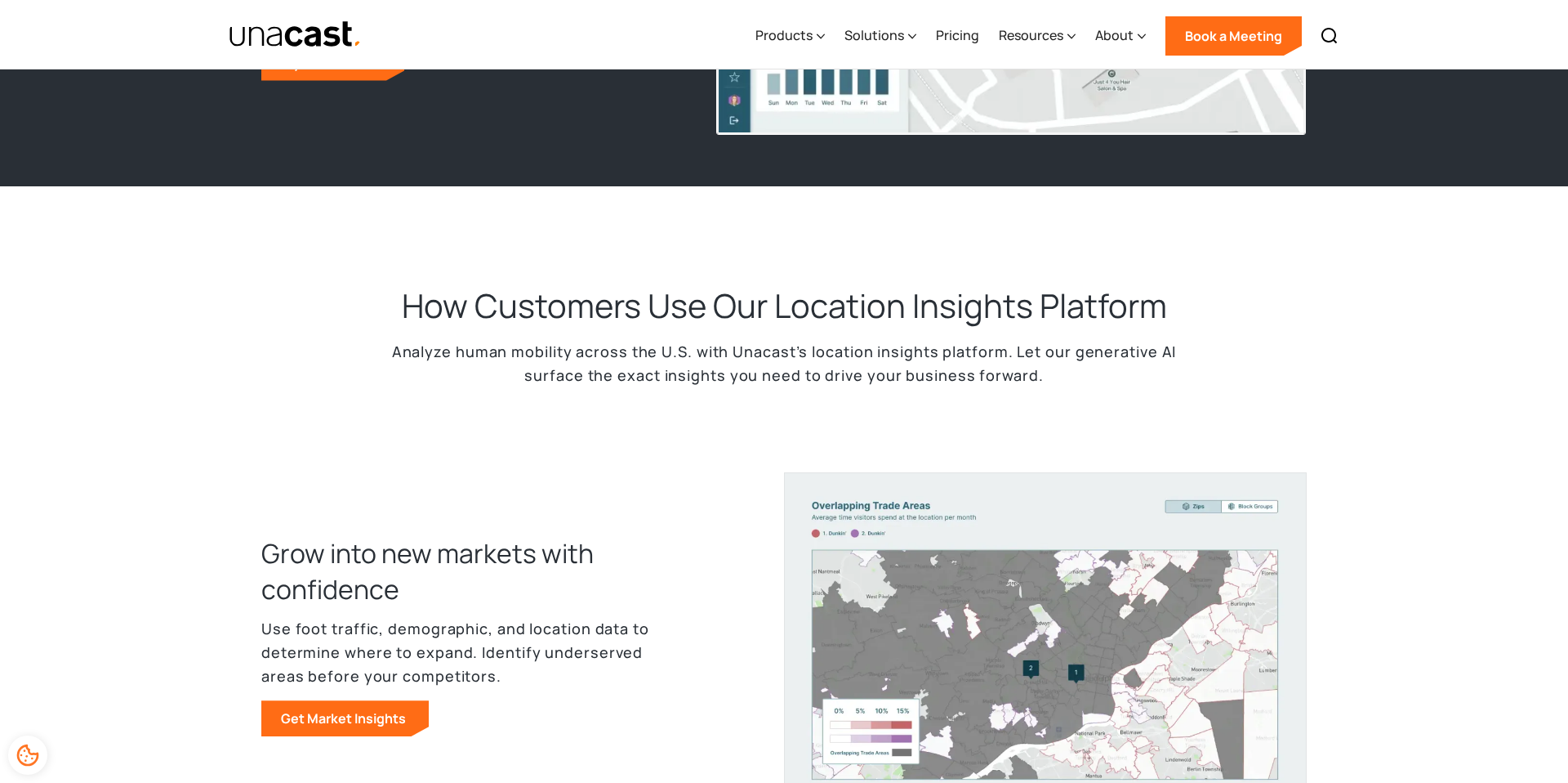
scroll to position [0, 0]
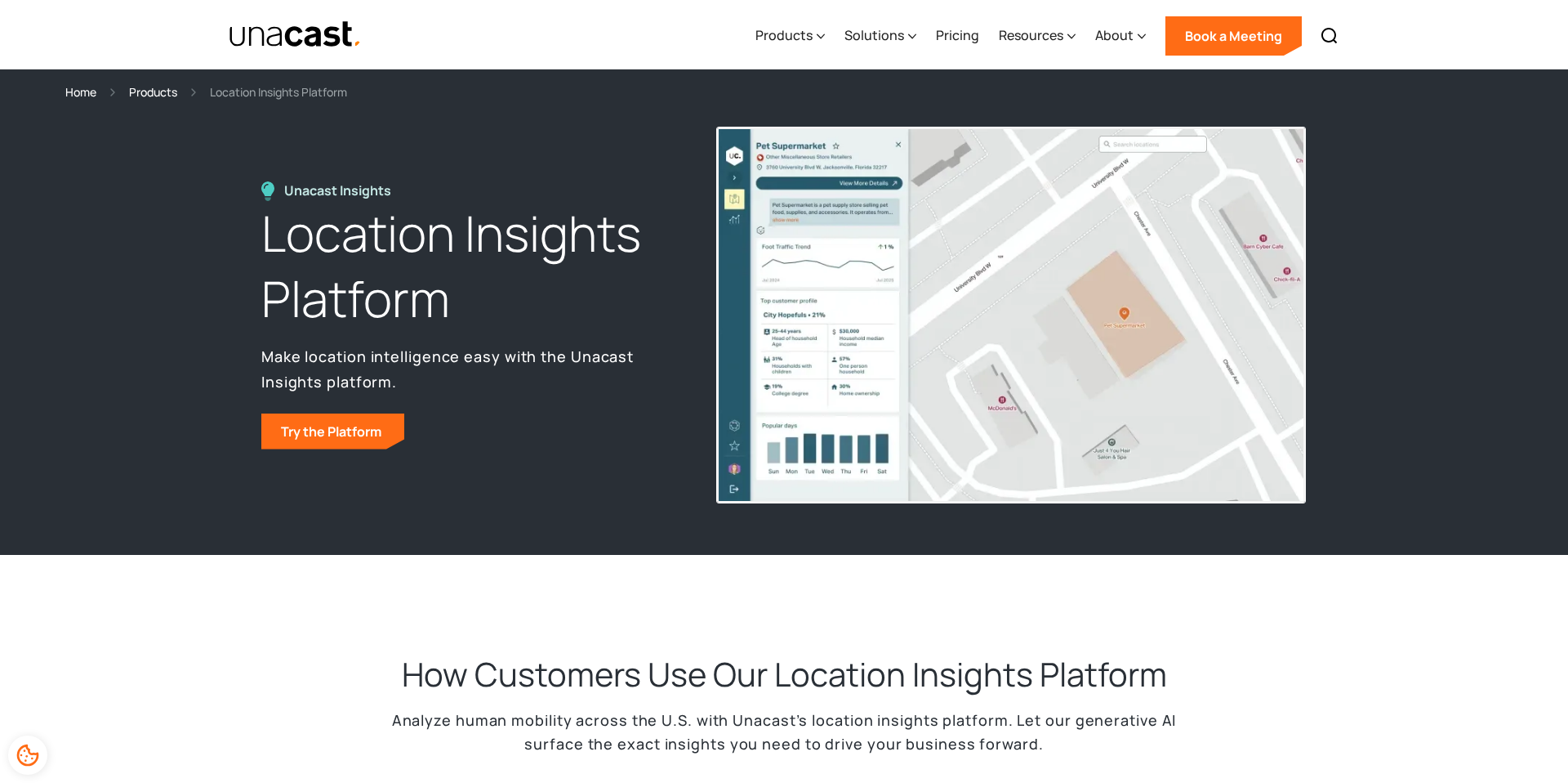
click at [151, 88] on div "Products" at bounding box center [153, 92] width 48 height 19
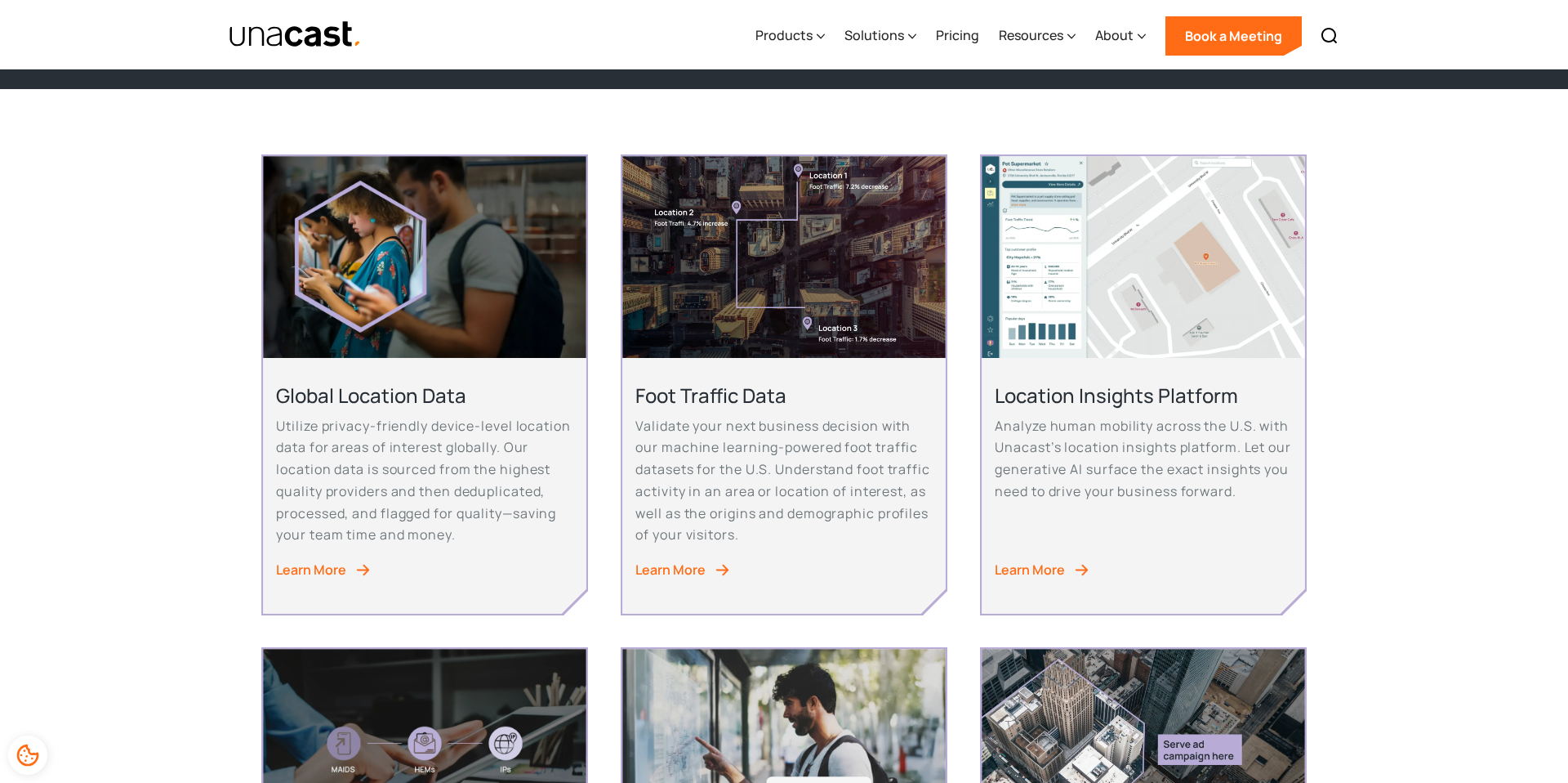
scroll to position [279, 0]
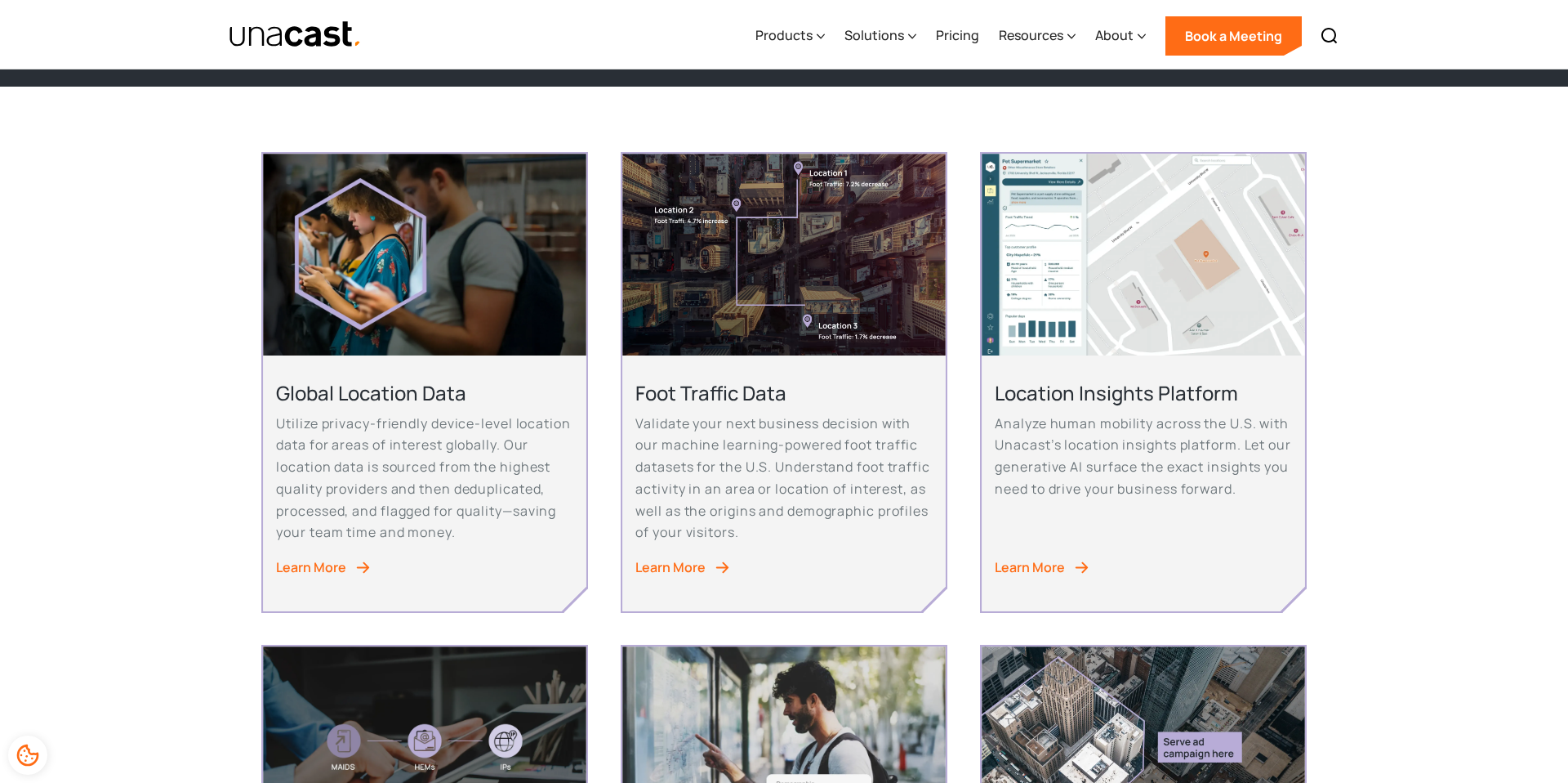
click at [338, 558] on div "Learn More" at bounding box center [312, 567] width 70 height 22
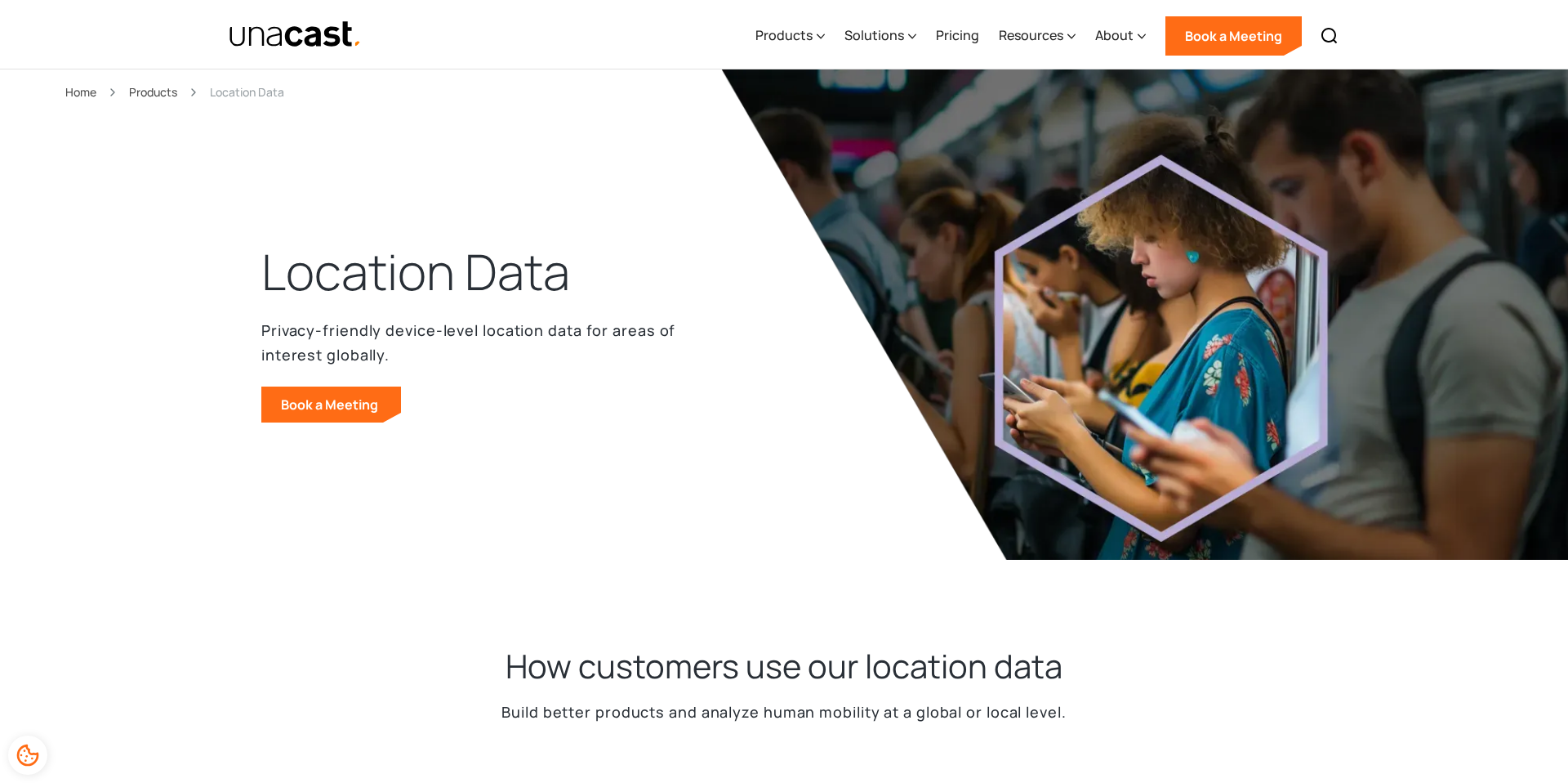
click at [310, 28] on img "home" at bounding box center [295, 34] width 133 height 29
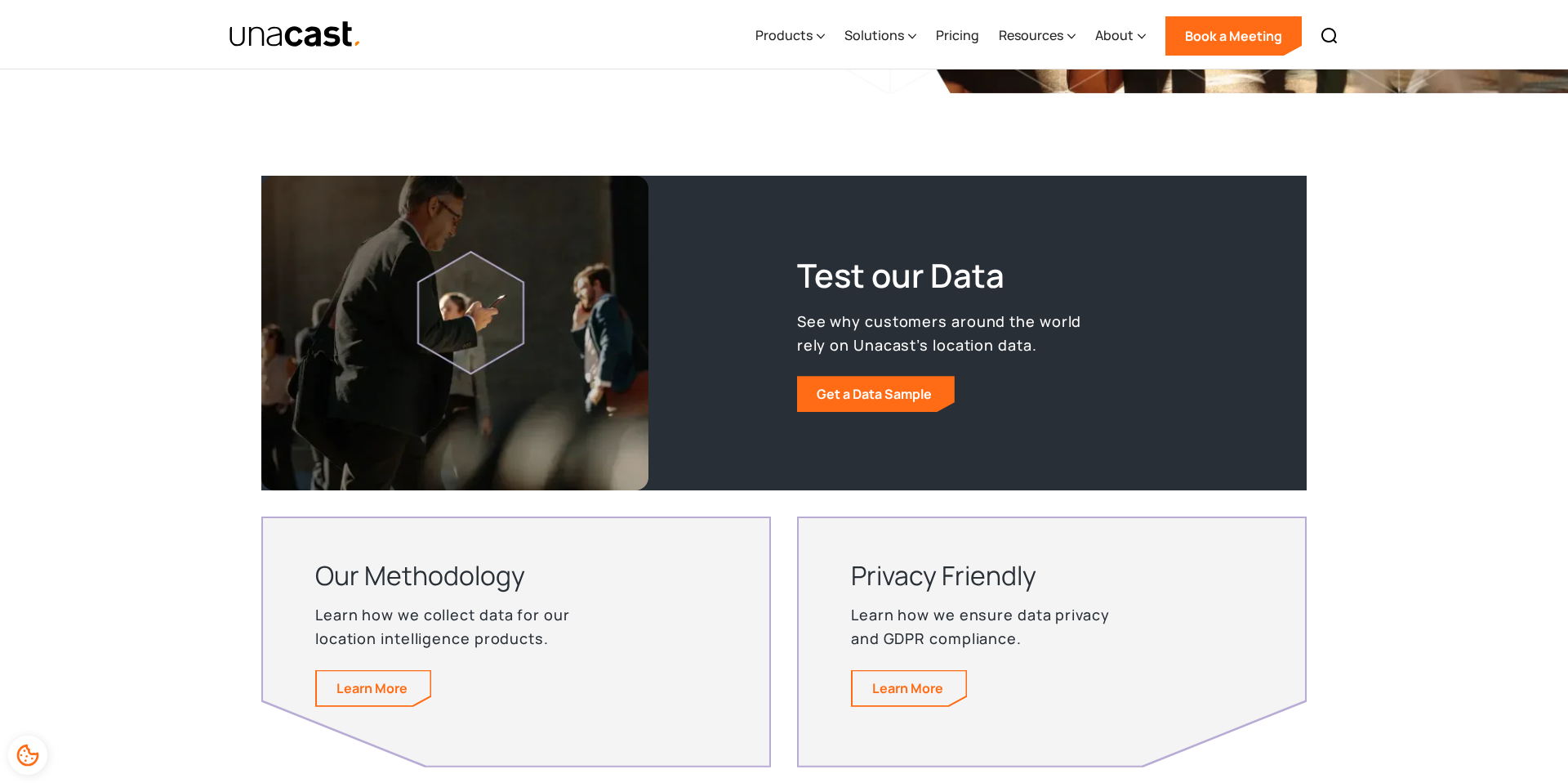
scroll to position [2929, 0]
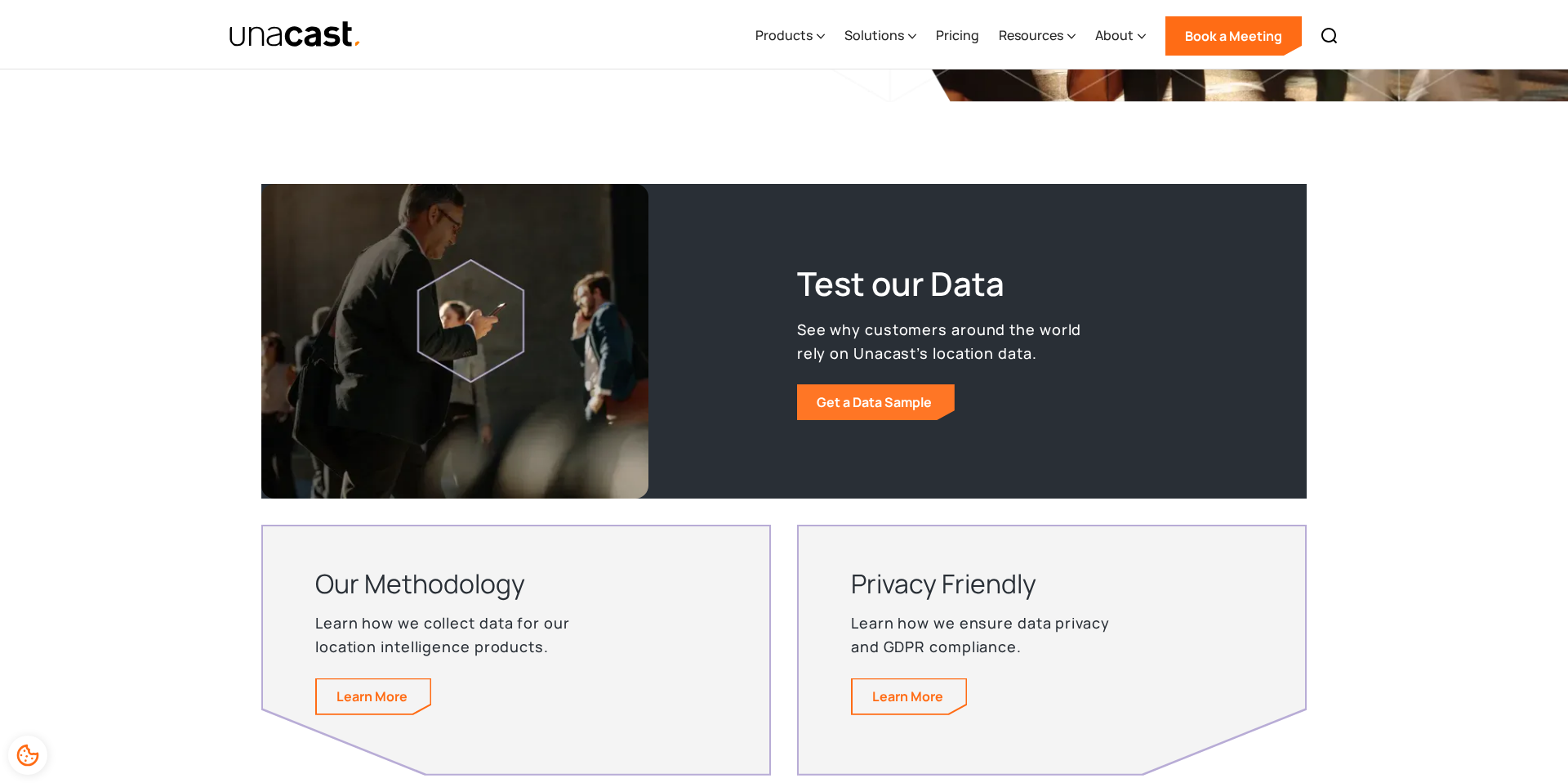
click at [905, 408] on link "Get a Data Sample" at bounding box center [876, 402] width 158 height 36
